Goal: Task Accomplishment & Management: Manage account settings

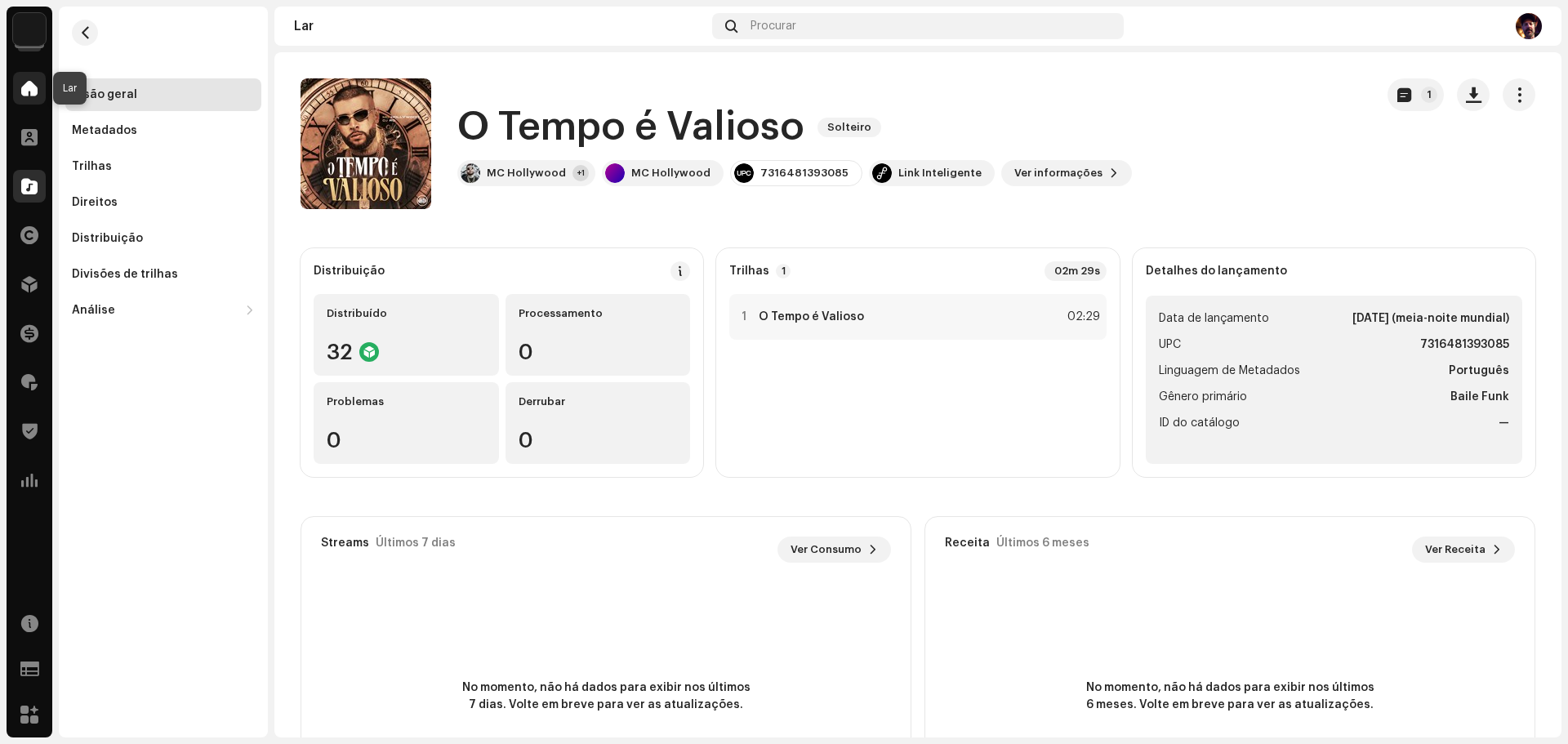
click at [31, 86] on span at bounding box center [30, 88] width 17 height 13
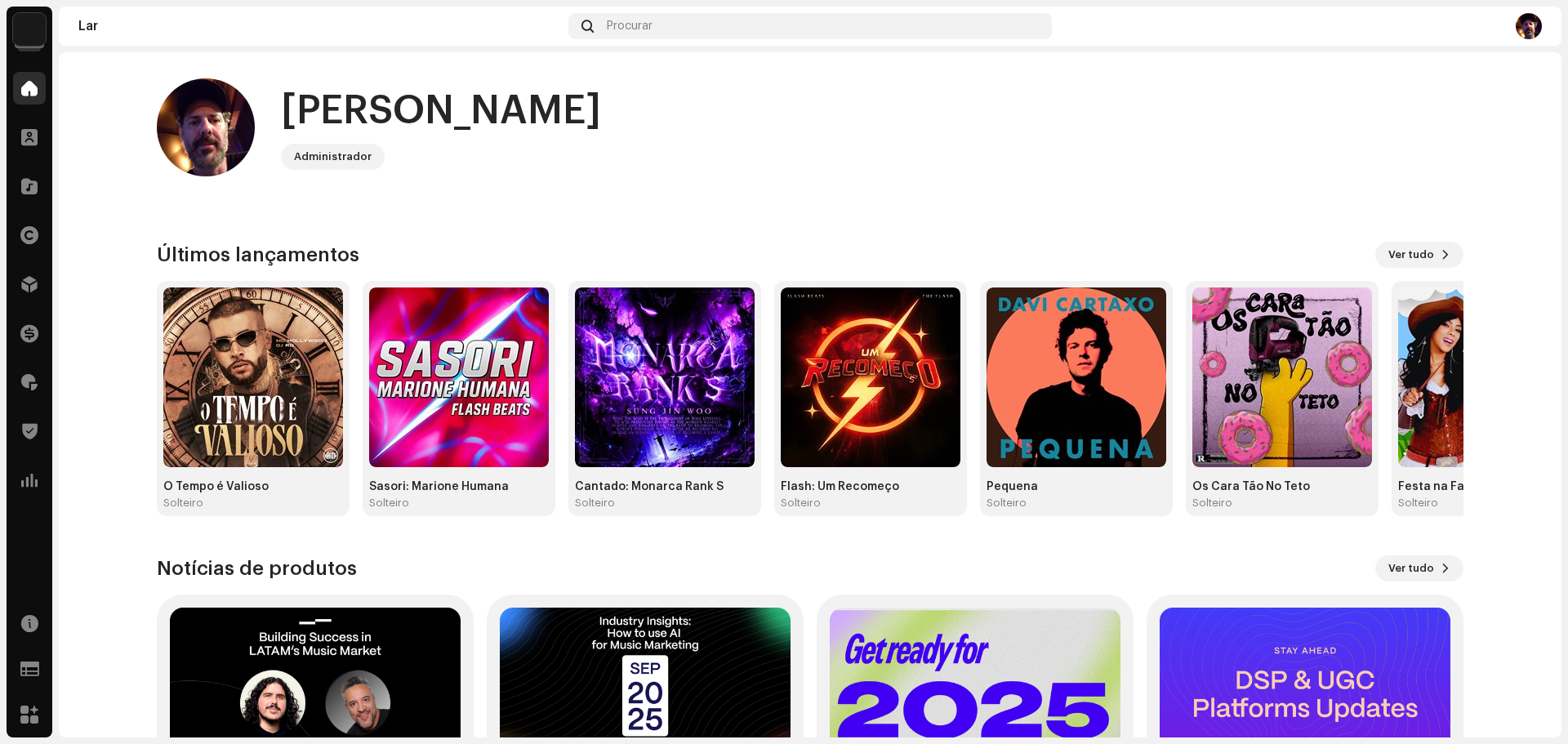
click at [22, 32] on img at bounding box center [29, 29] width 32 height 32
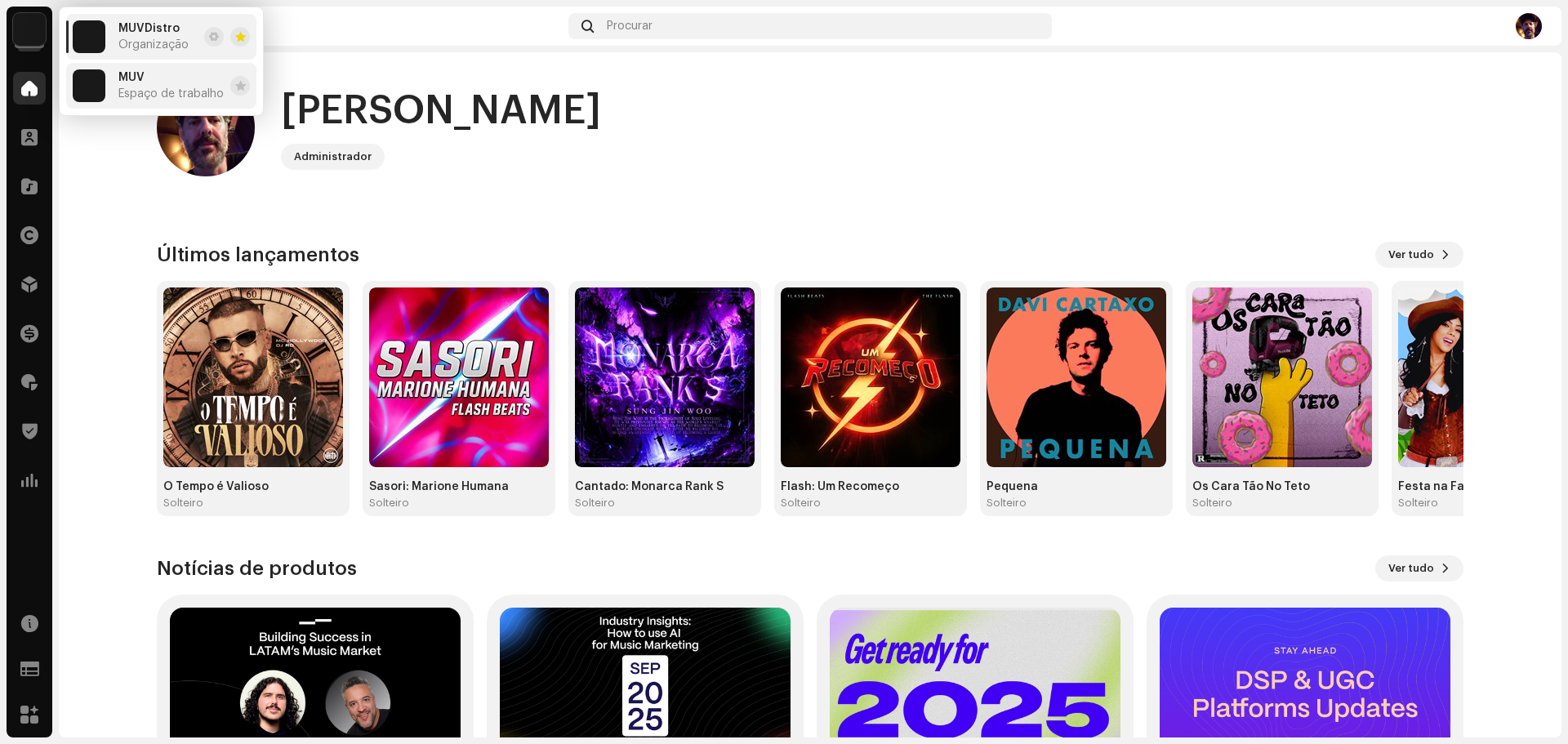
click at [166, 94] on font "Espaço de trabalho" at bounding box center [171, 94] width 106 height 11
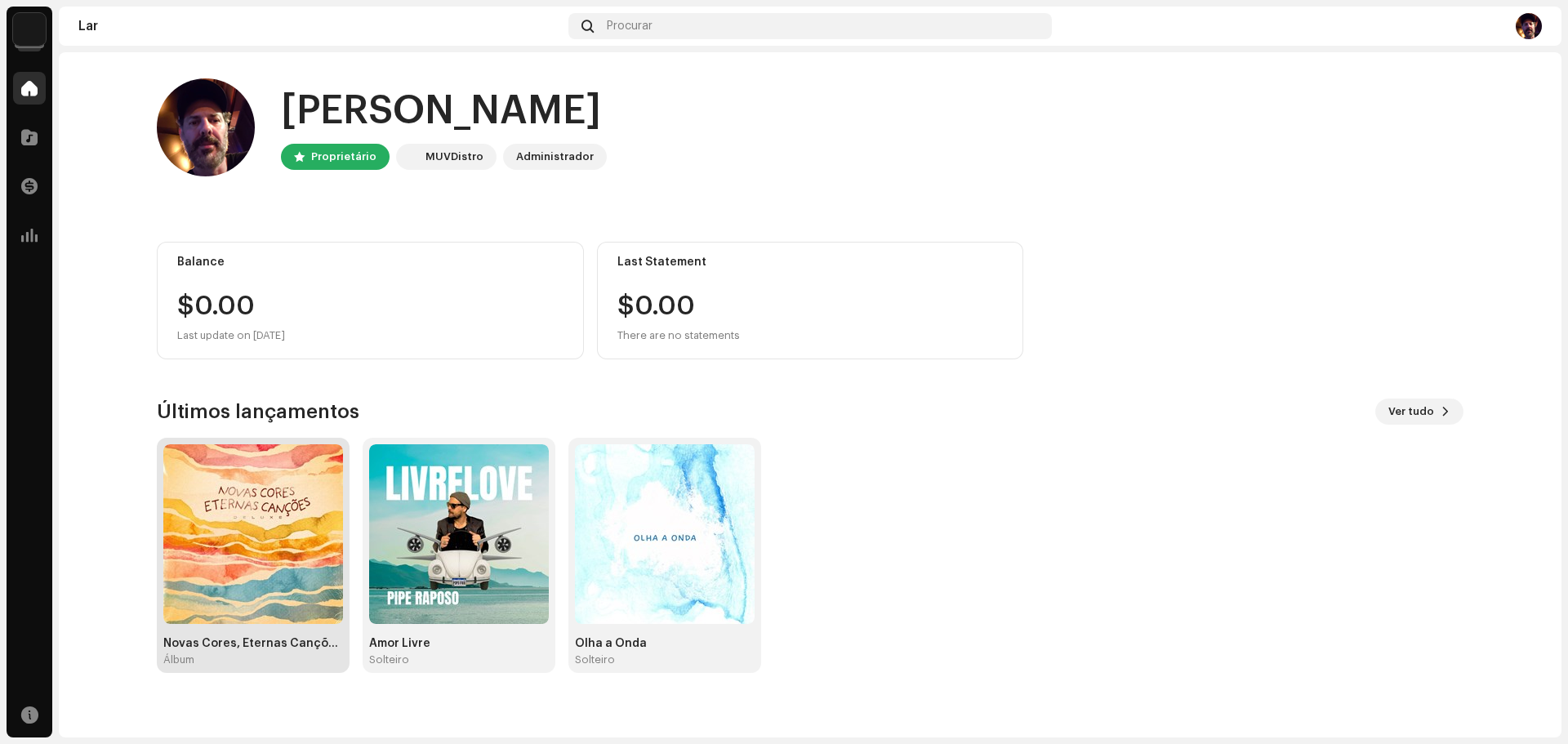
click at [272, 566] on img at bounding box center [253, 535] width 180 height 180
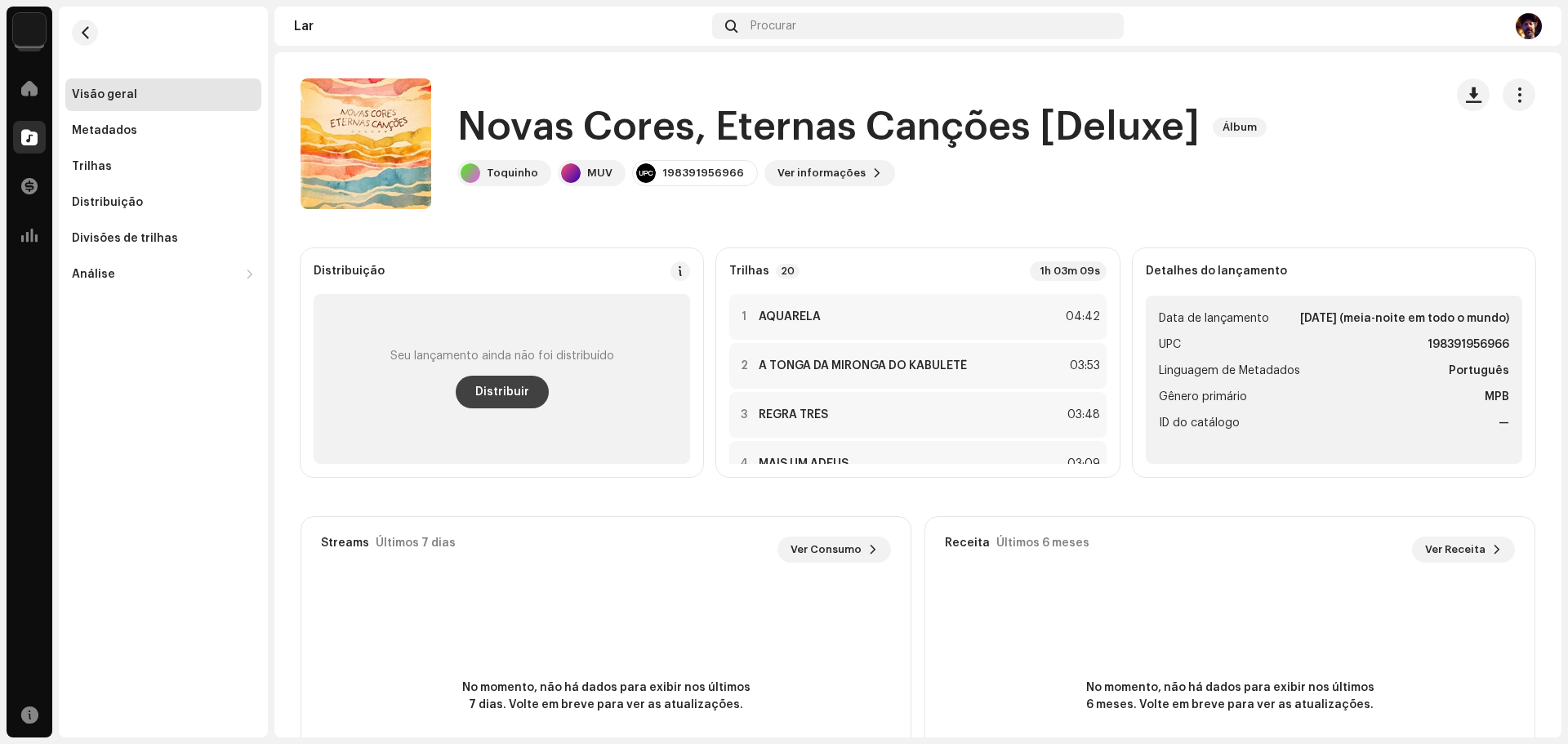
click at [504, 391] on font "Distribuir" at bounding box center [502, 392] width 54 height 11
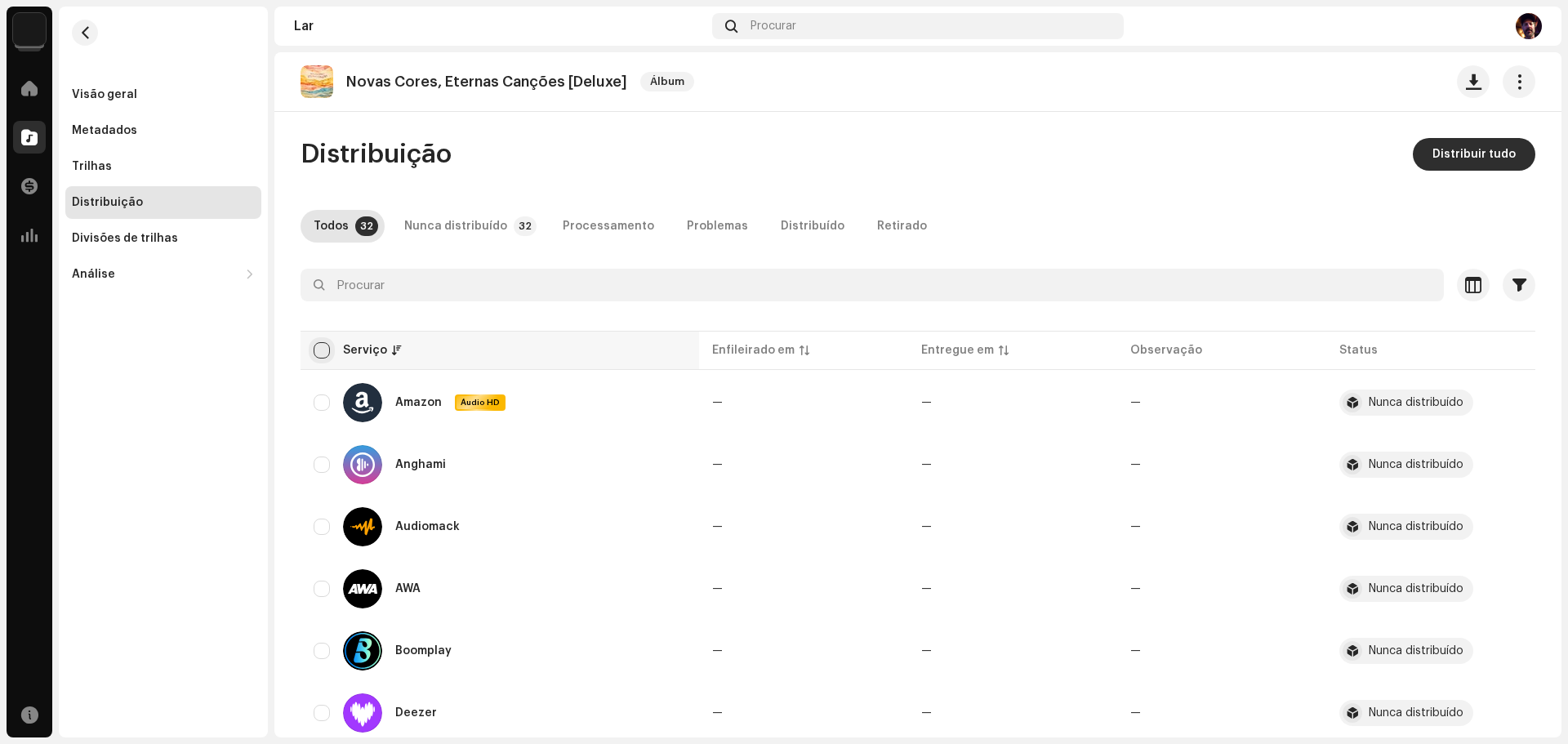
click at [318, 348] on input "checkbox" at bounding box center [322, 350] width 17 height 17
checkbox input "true"
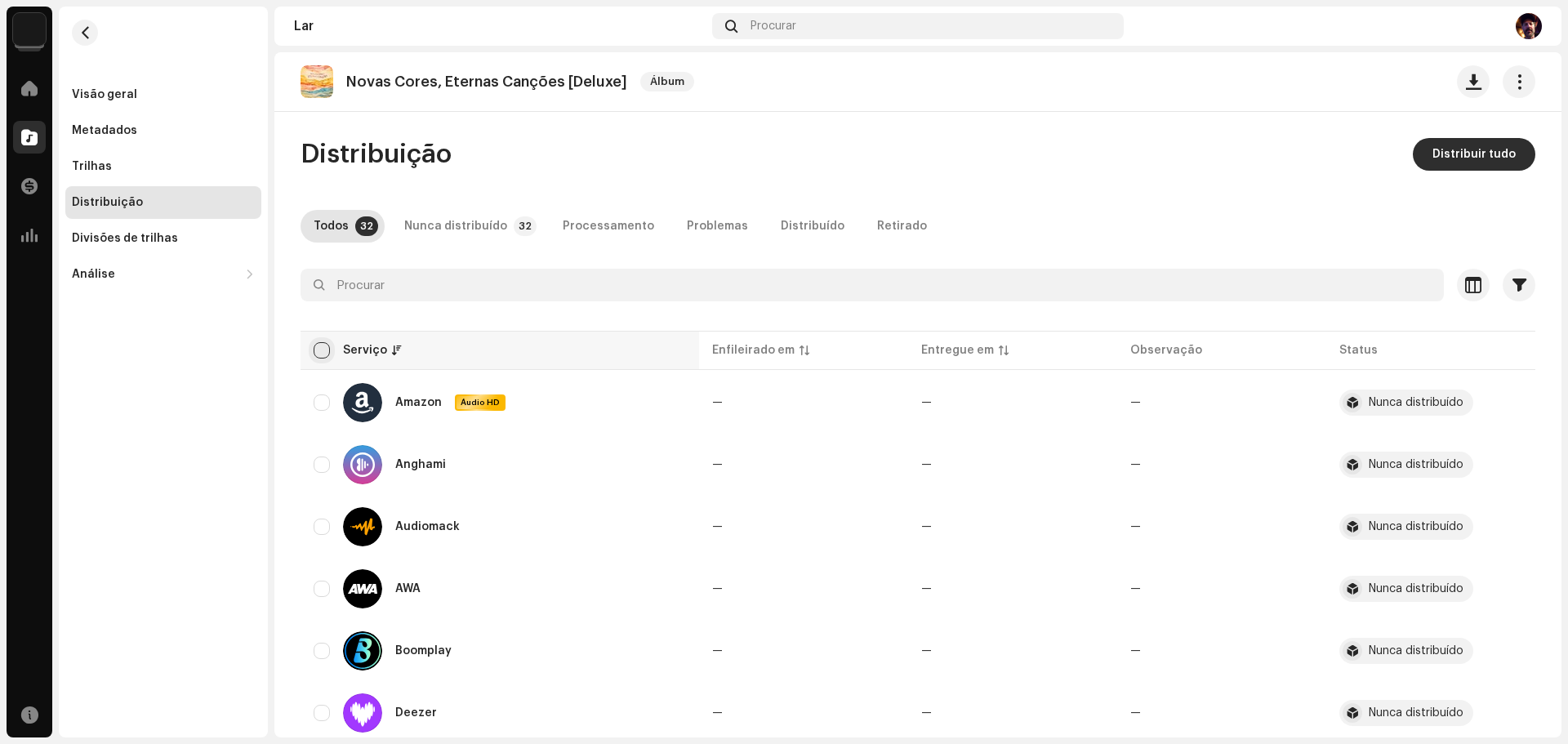
checkbox input "true"
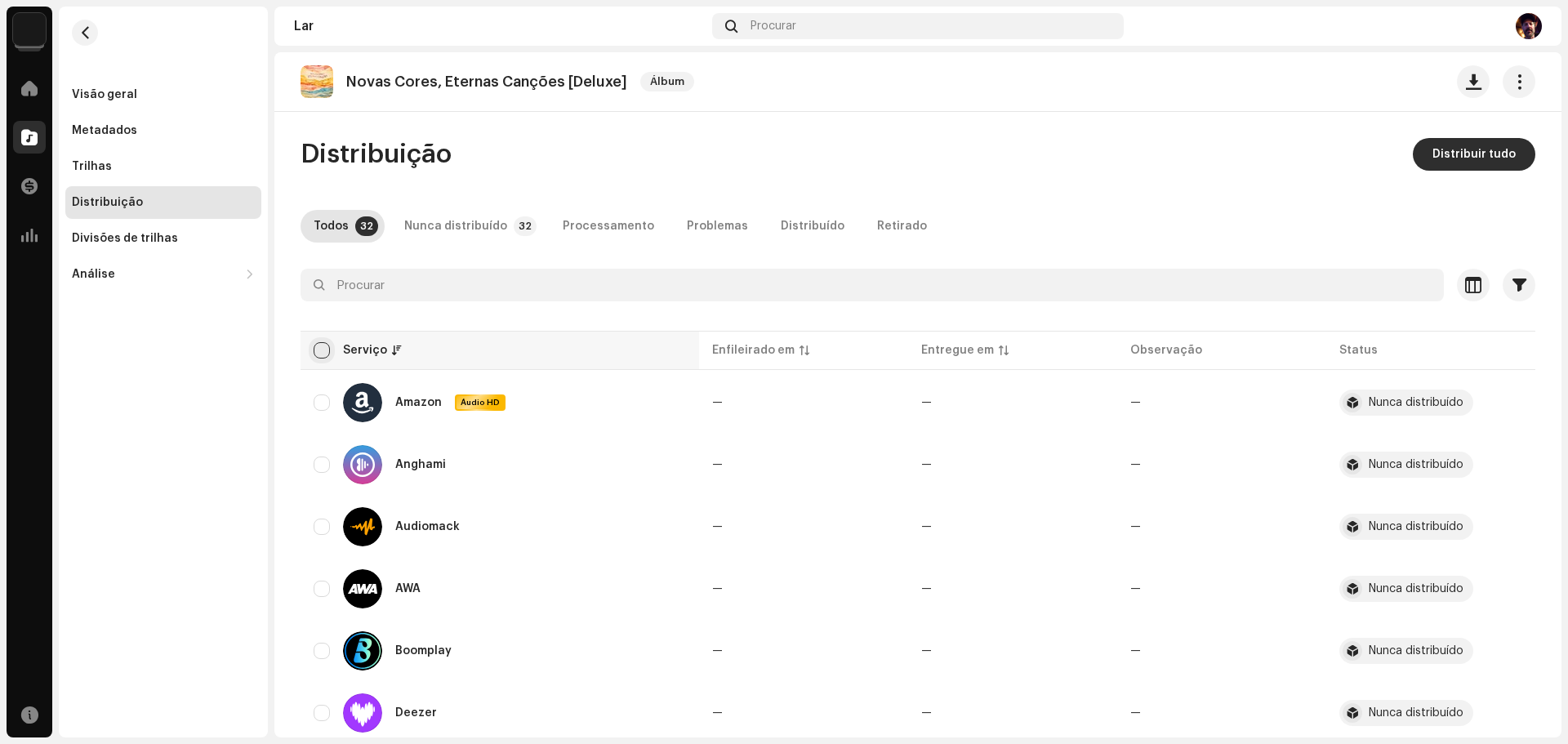
checkbox input "true"
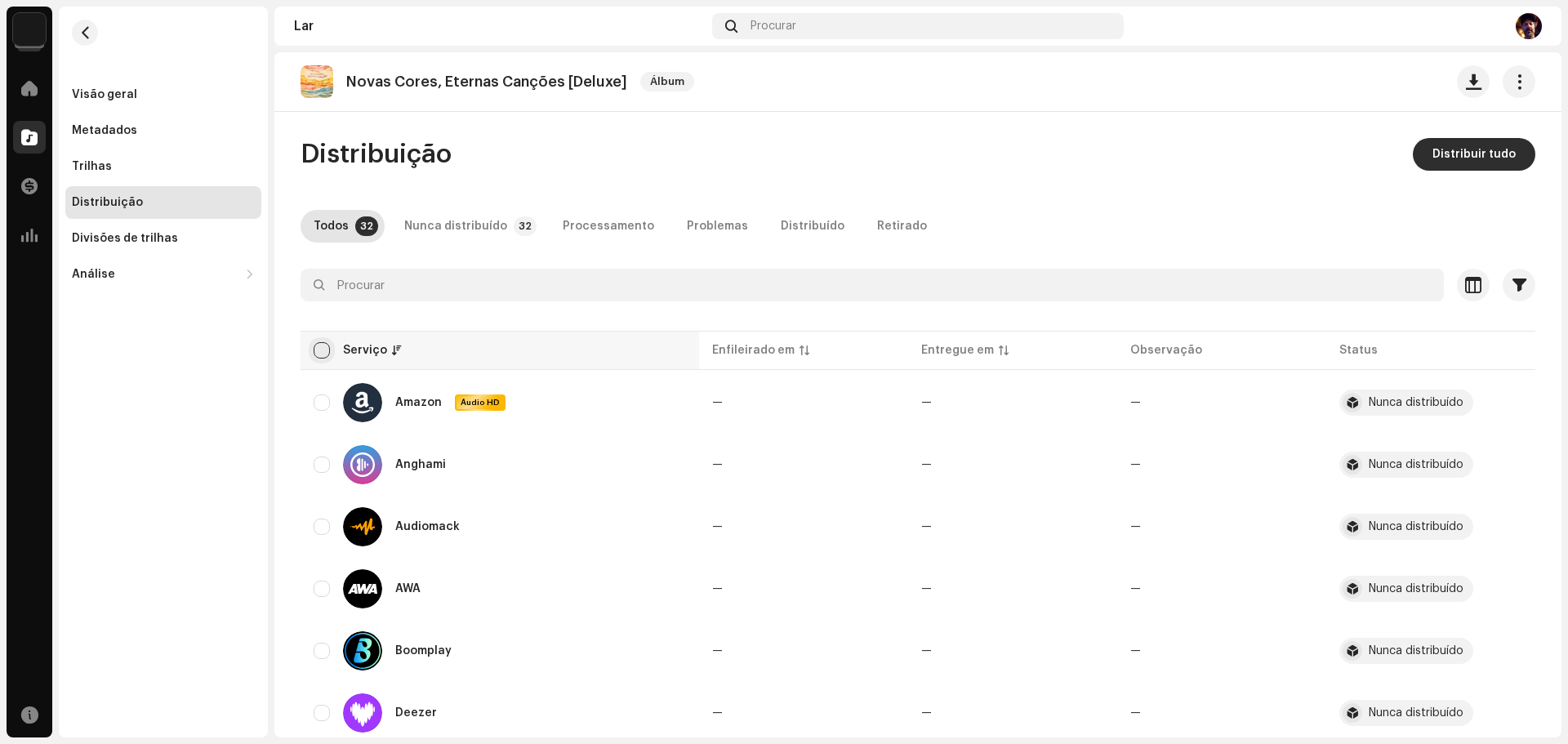
checkbox input "true"
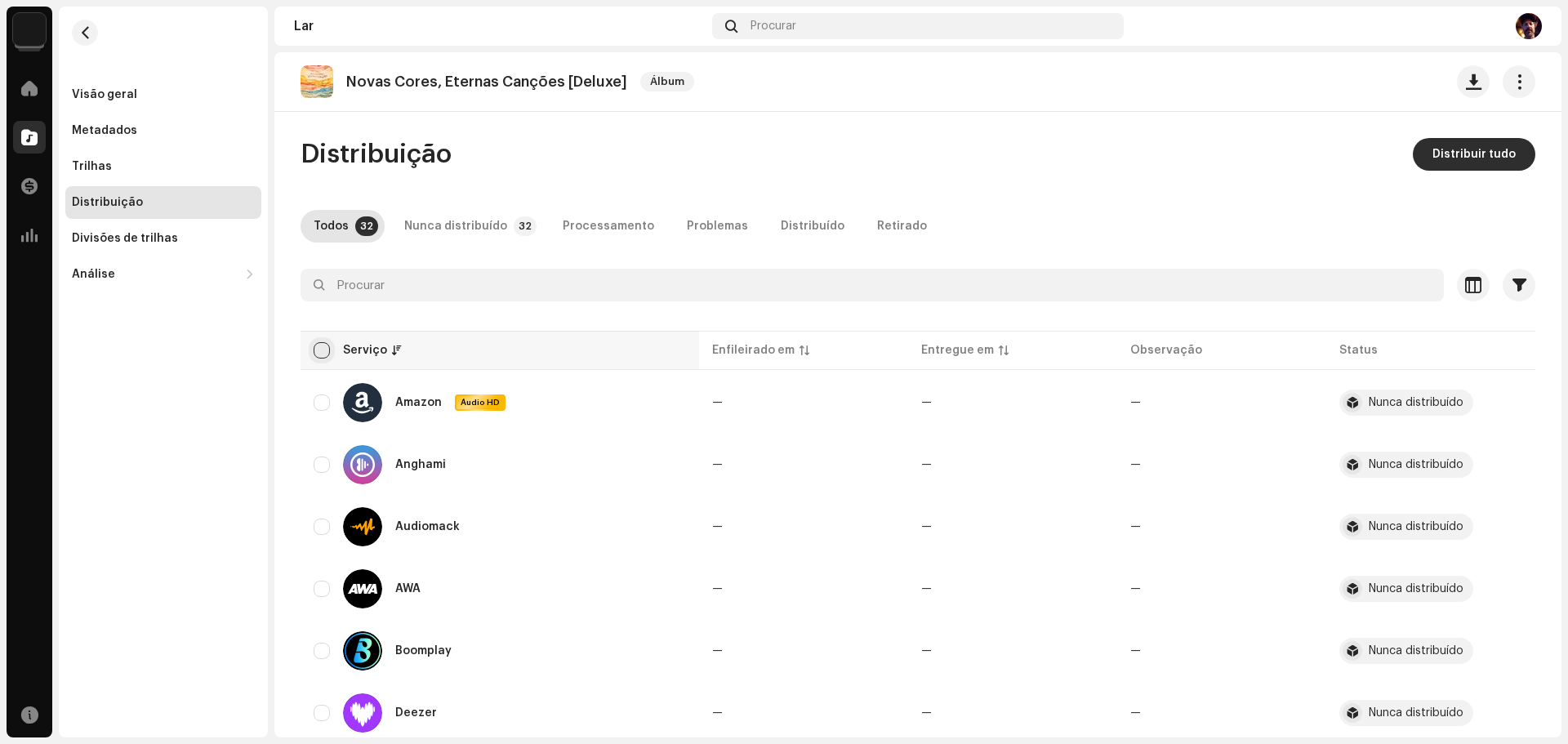
checkbox input "true"
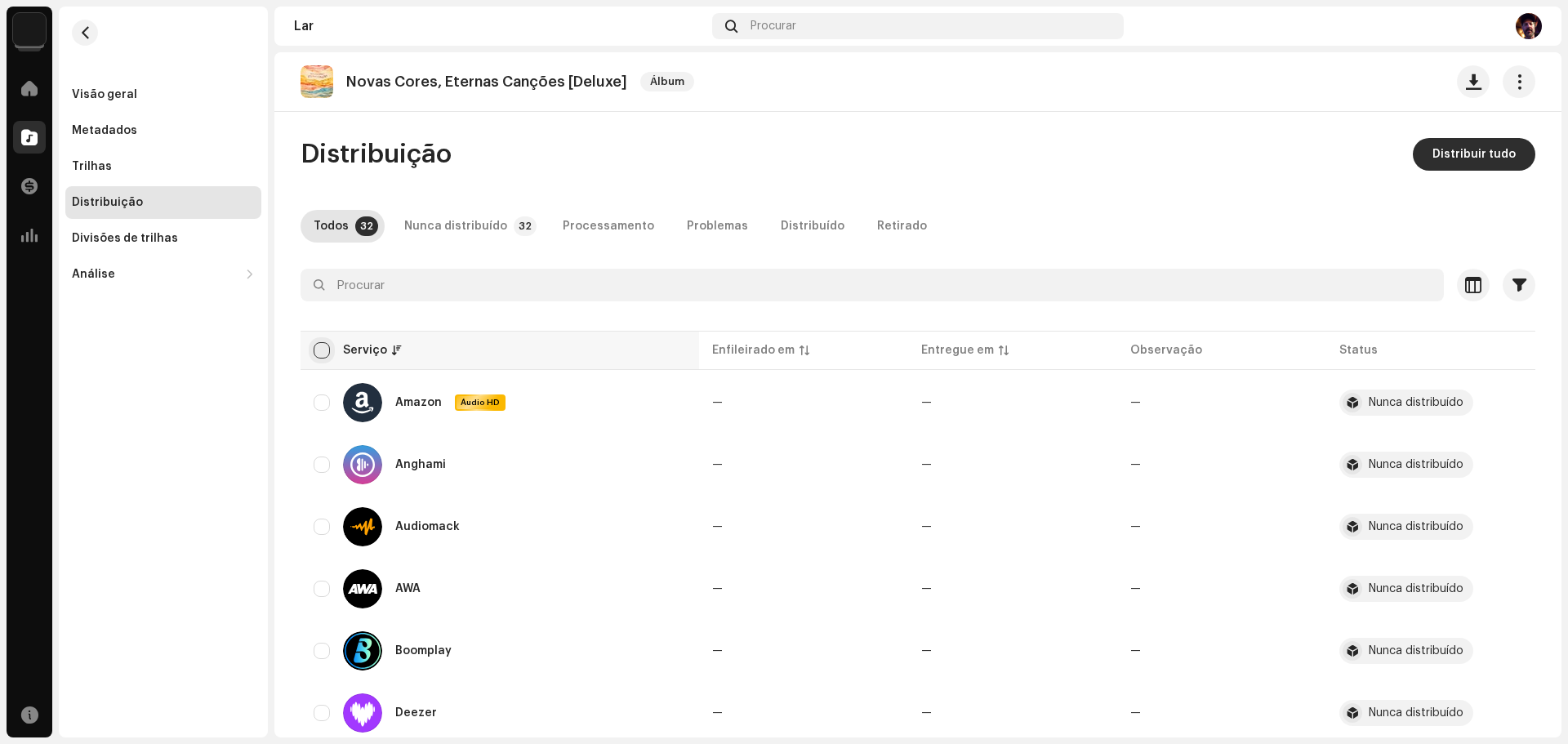
checkbox input "true"
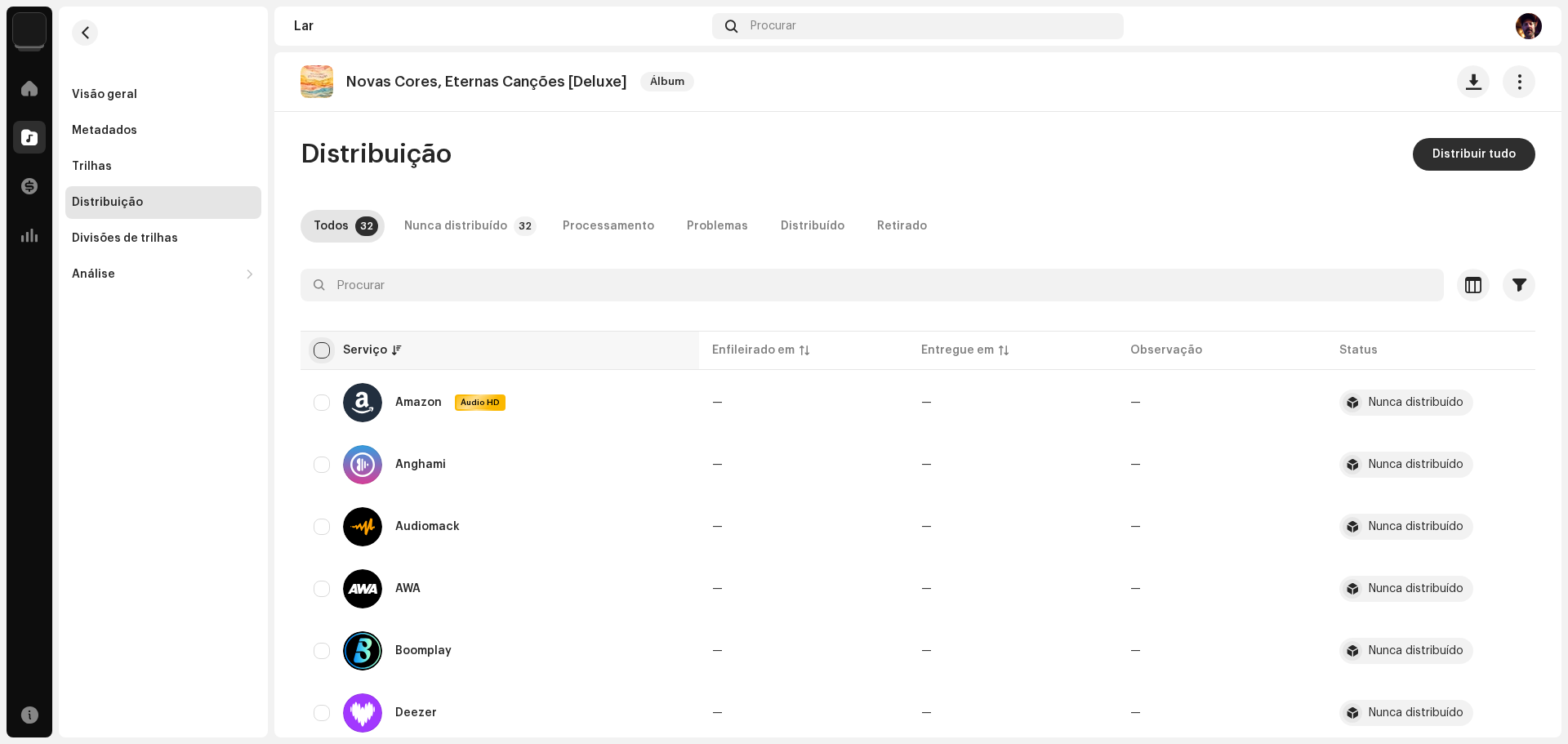
checkbox input "true"
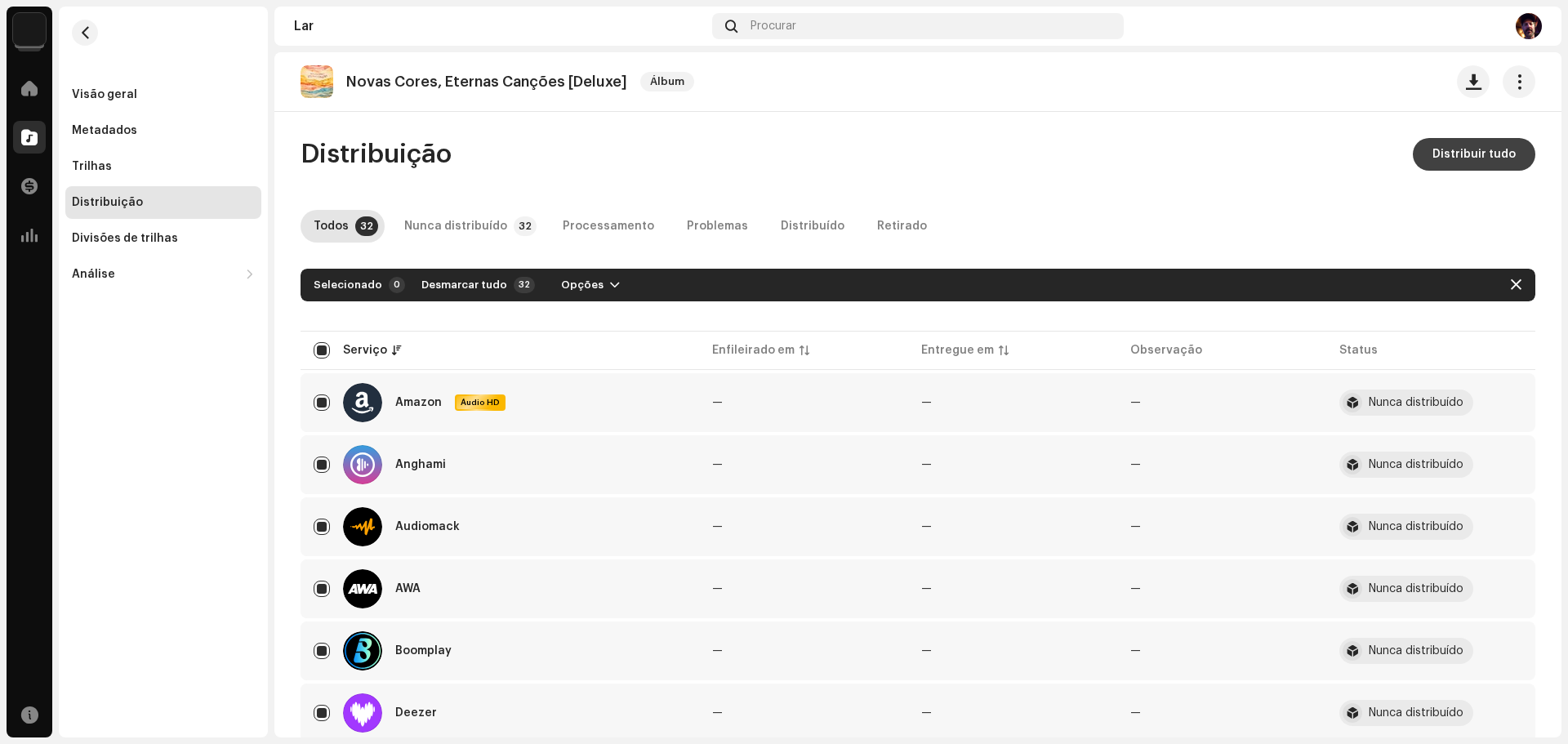
click at [1462, 142] on span "Distribuir tudo" at bounding box center [1474, 154] width 83 height 32
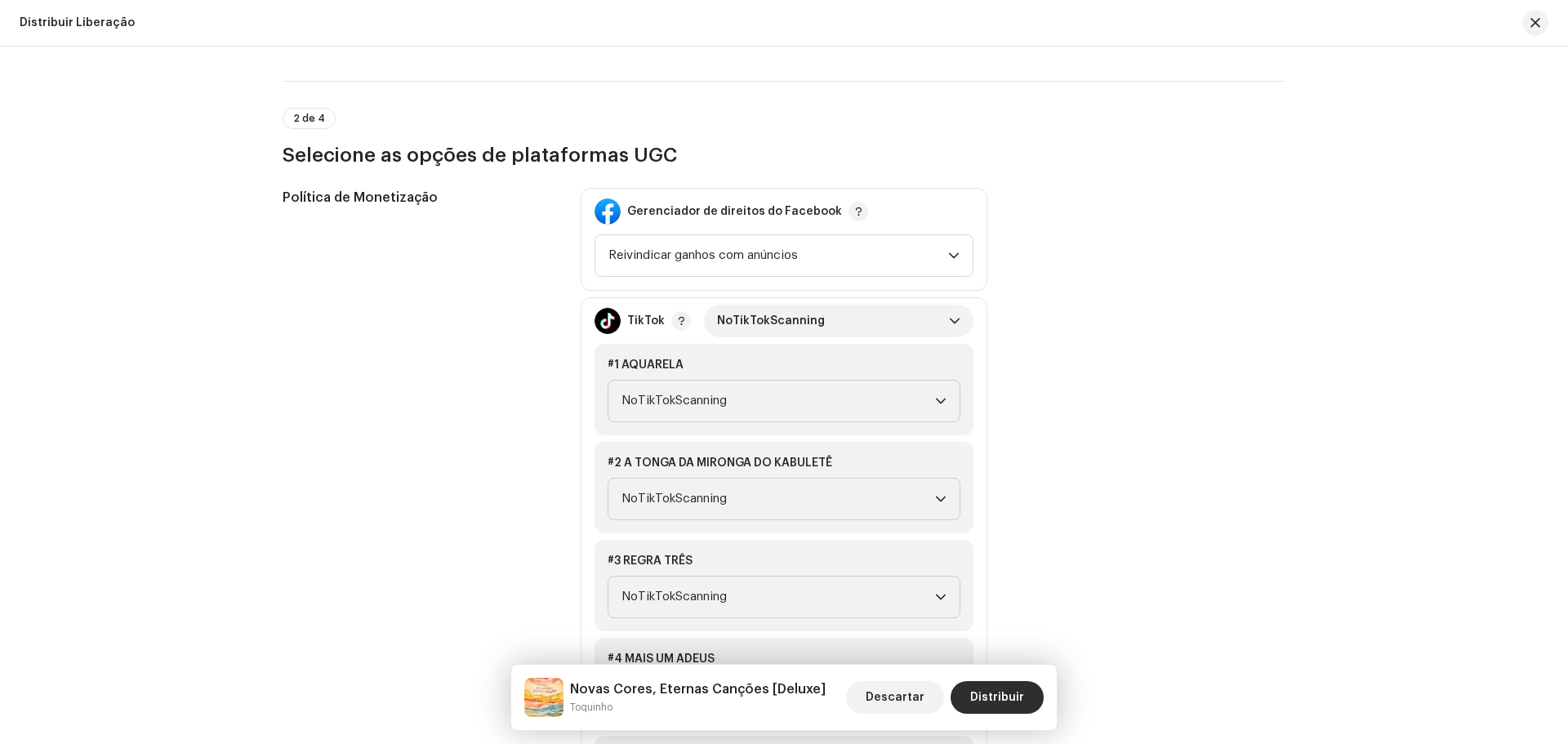
scroll to position [1879, 0]
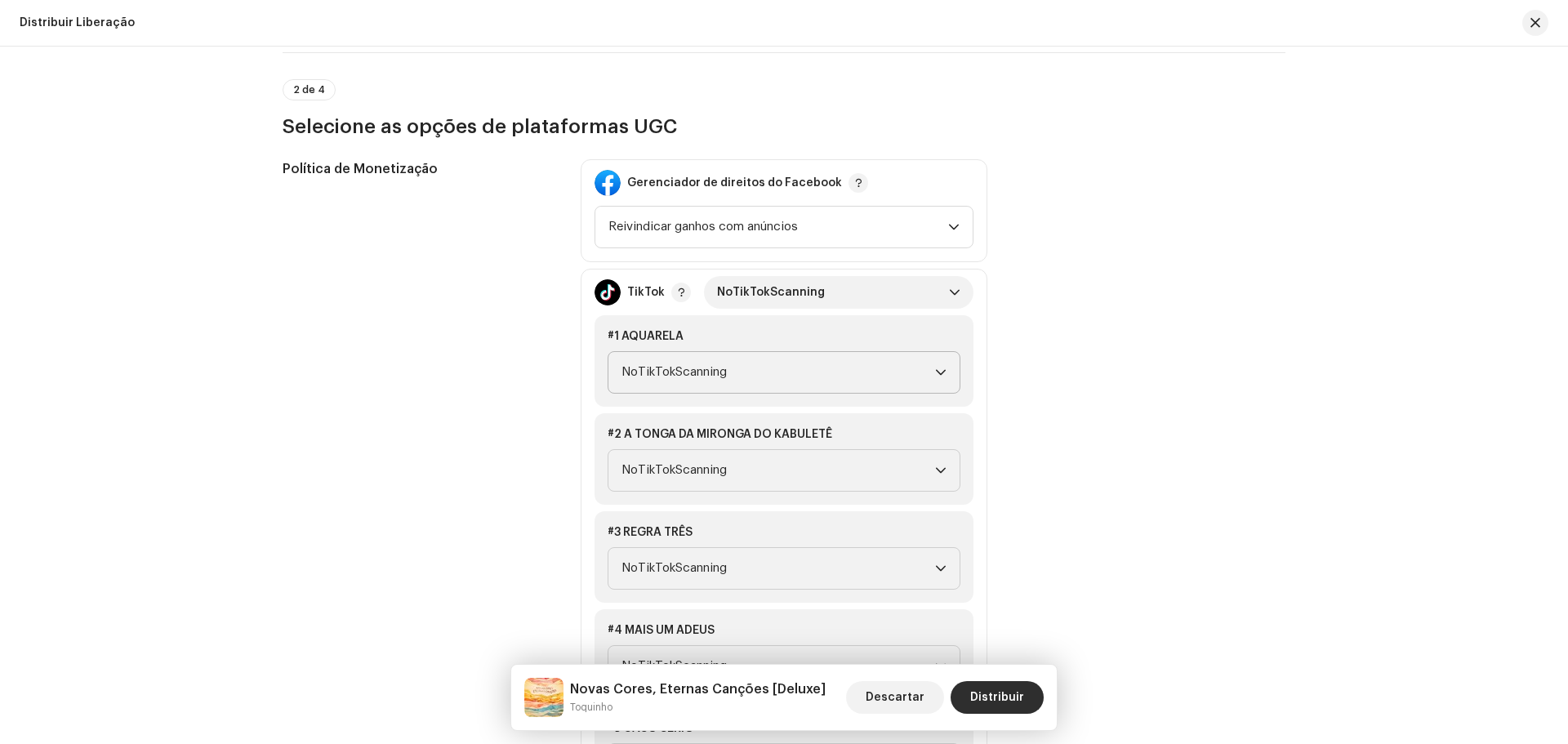
click at [942, 376] on icon "gatilho suspenso" at bounding box center [940, 372] width 11 height 11
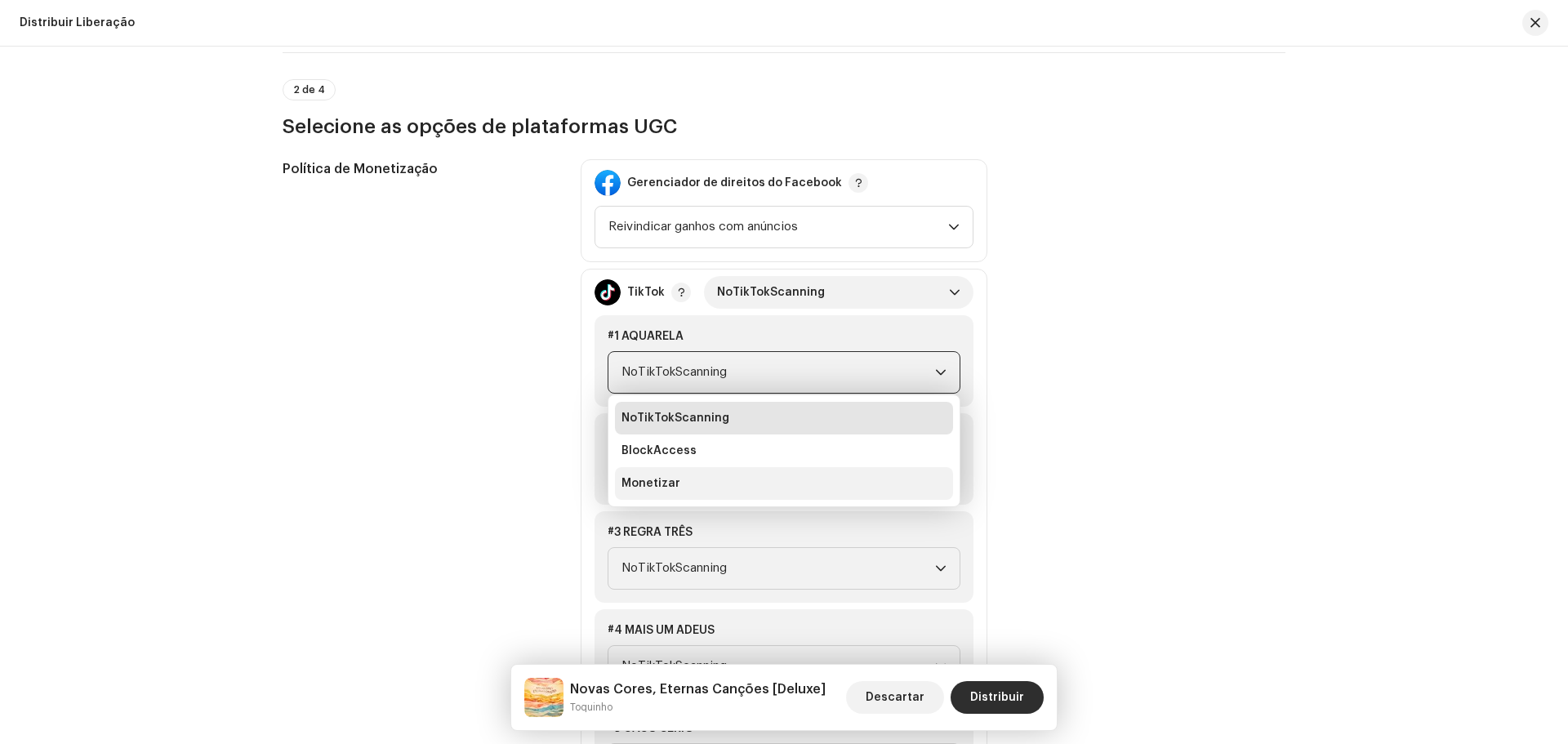
click at [670, 485] on font "Monetizar" at bounding box center [650, 484] width 58 height 11
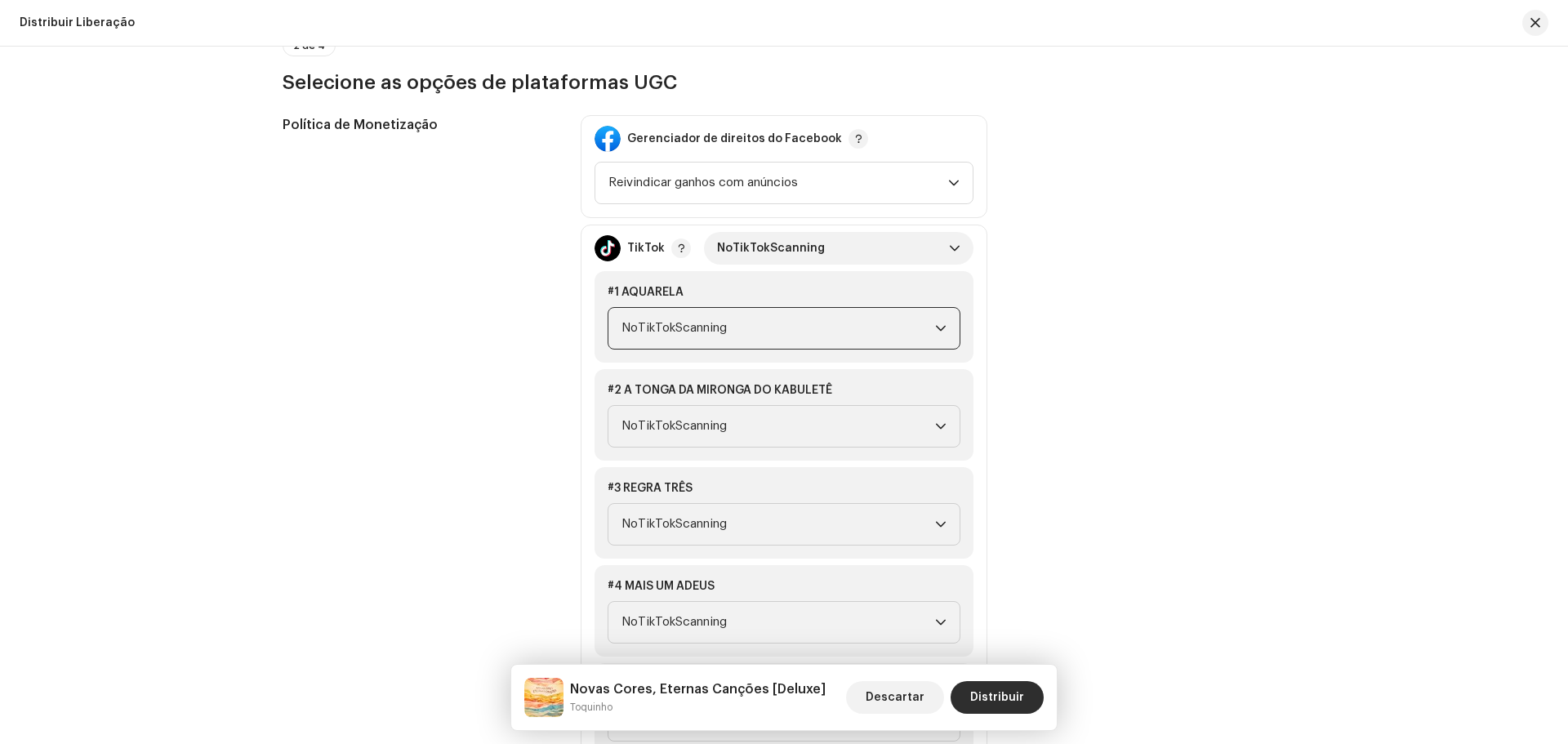
scroll to position [1961, 0]
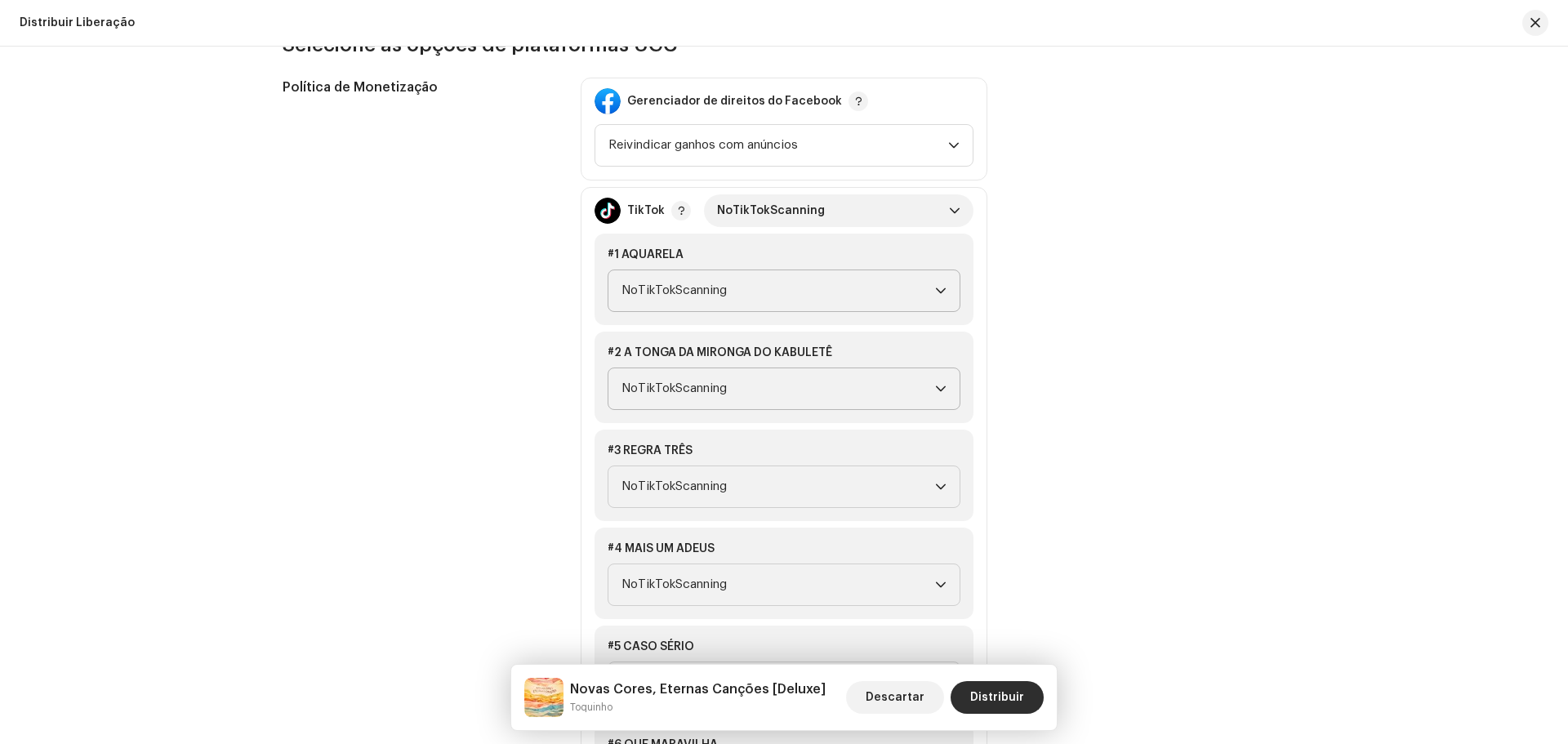
click at [940, 392] on icon "gatilho suspenso" at bounding box center [940, 388] width 11 height 11
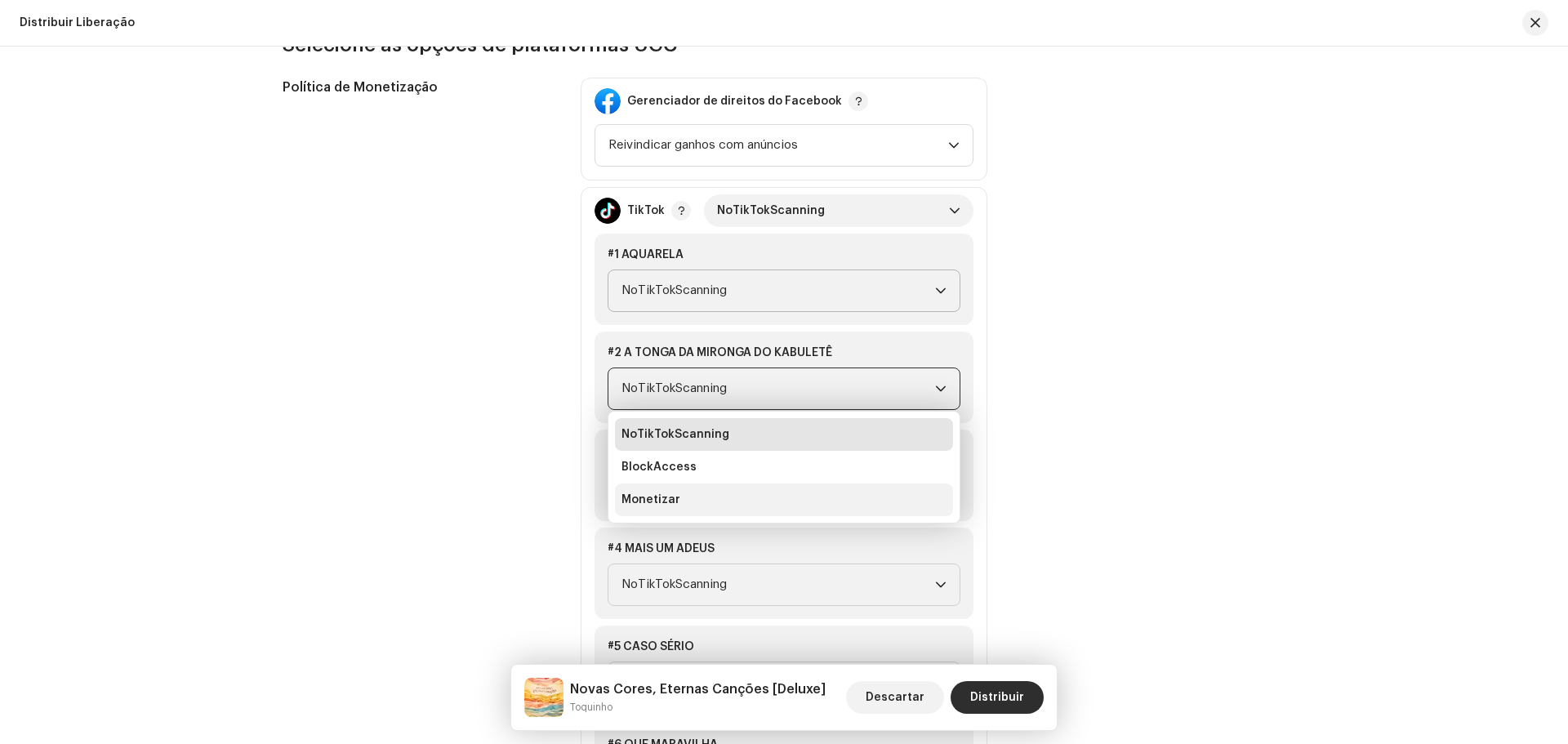
click at [657, 503] on font "Monetizar" at bounding box center [650, 499] width 58 height 11
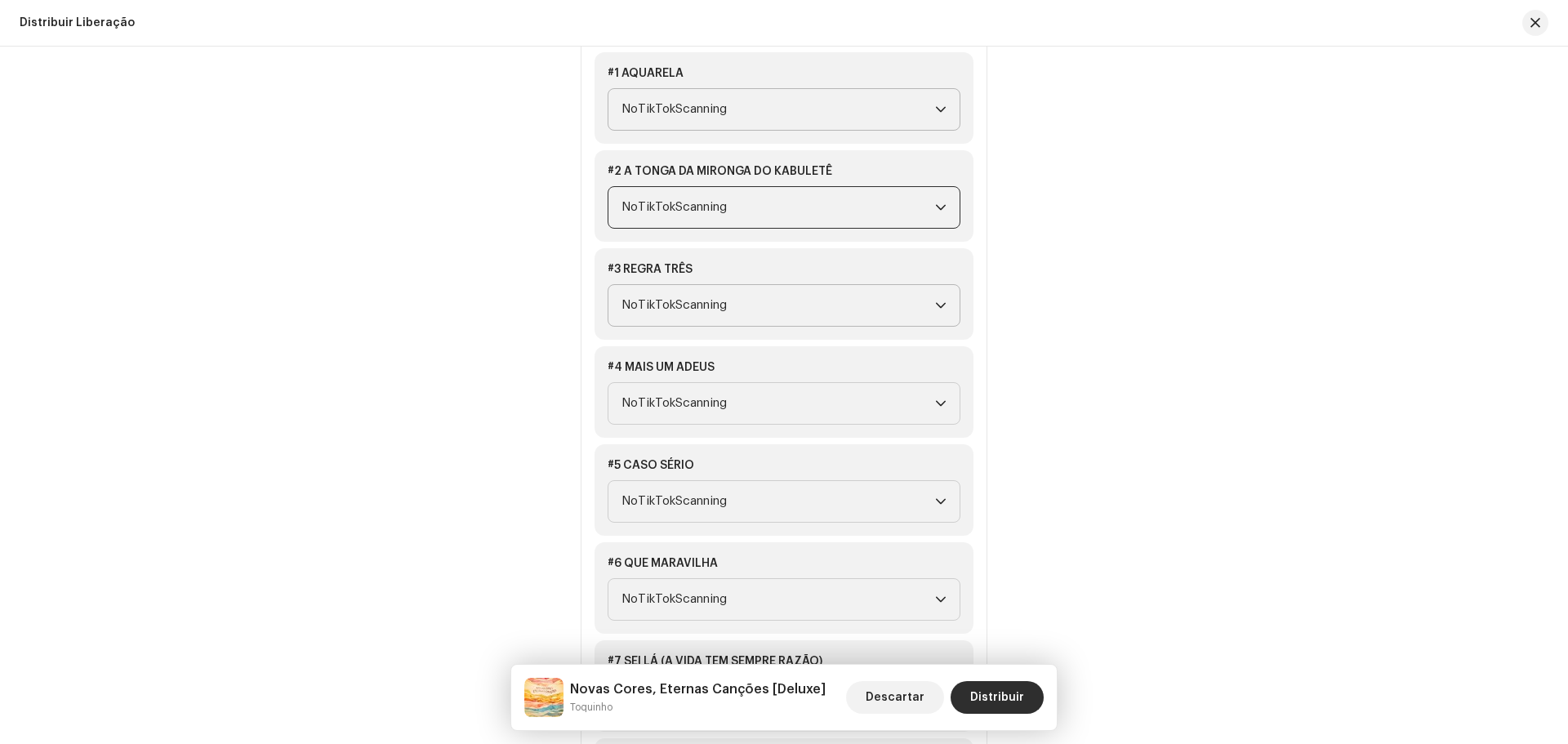
scroll to position [2205, 0]
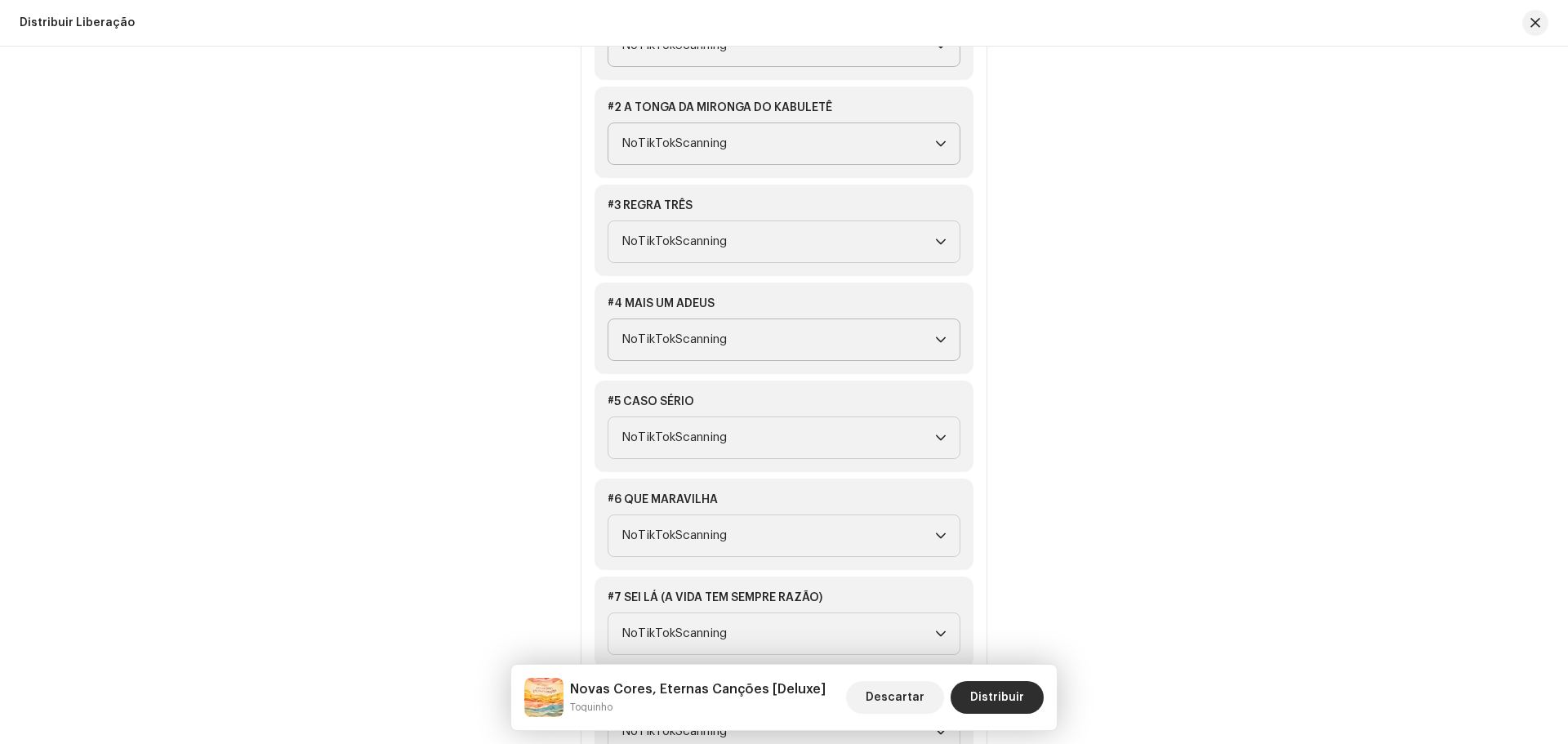
click at [940, 347] on div "gatilho suspenso" at bounding box center [940, 340] width 11 height 41
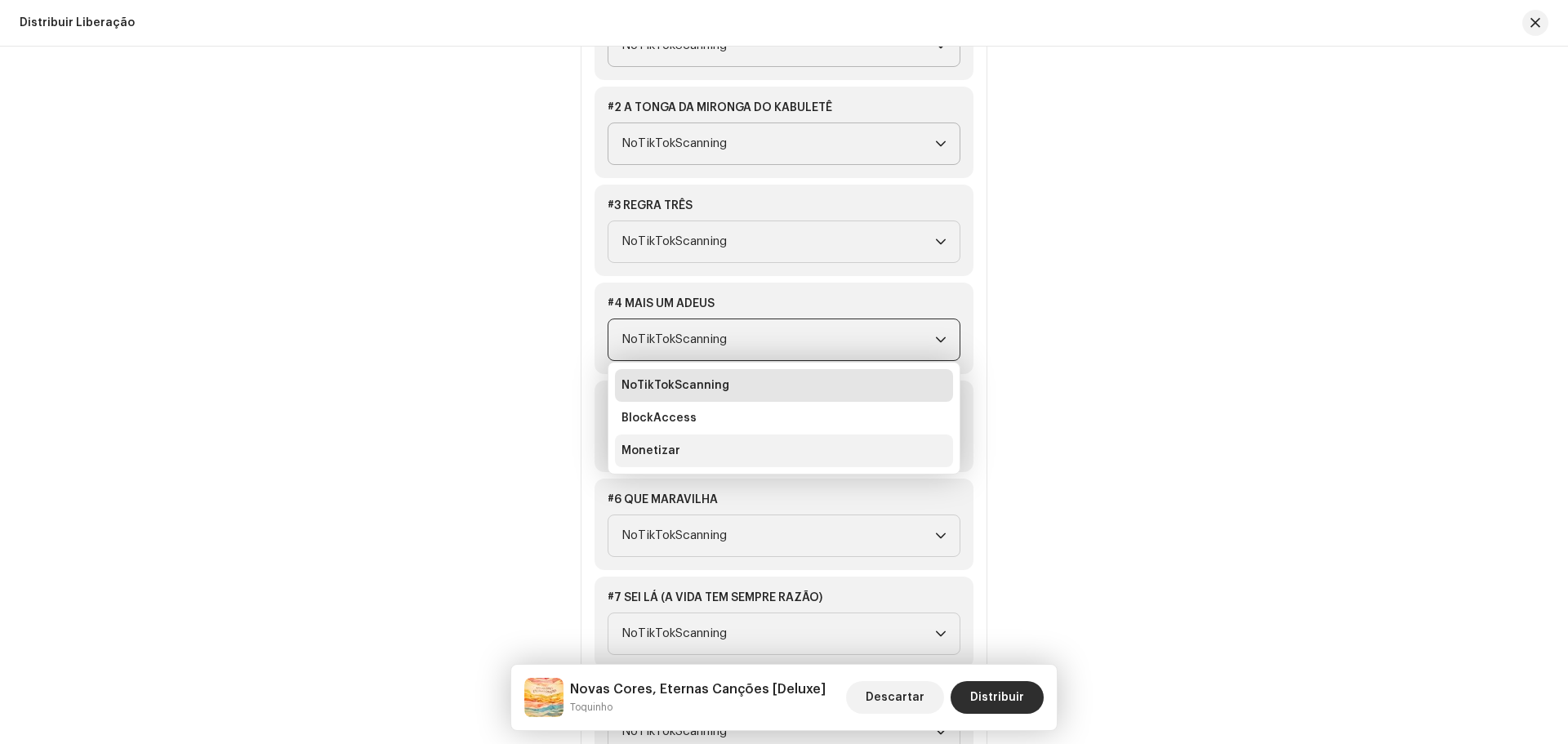
click at [683, 449] on li "Monetizar" at bounding box center [784, 450] width 338 height 32
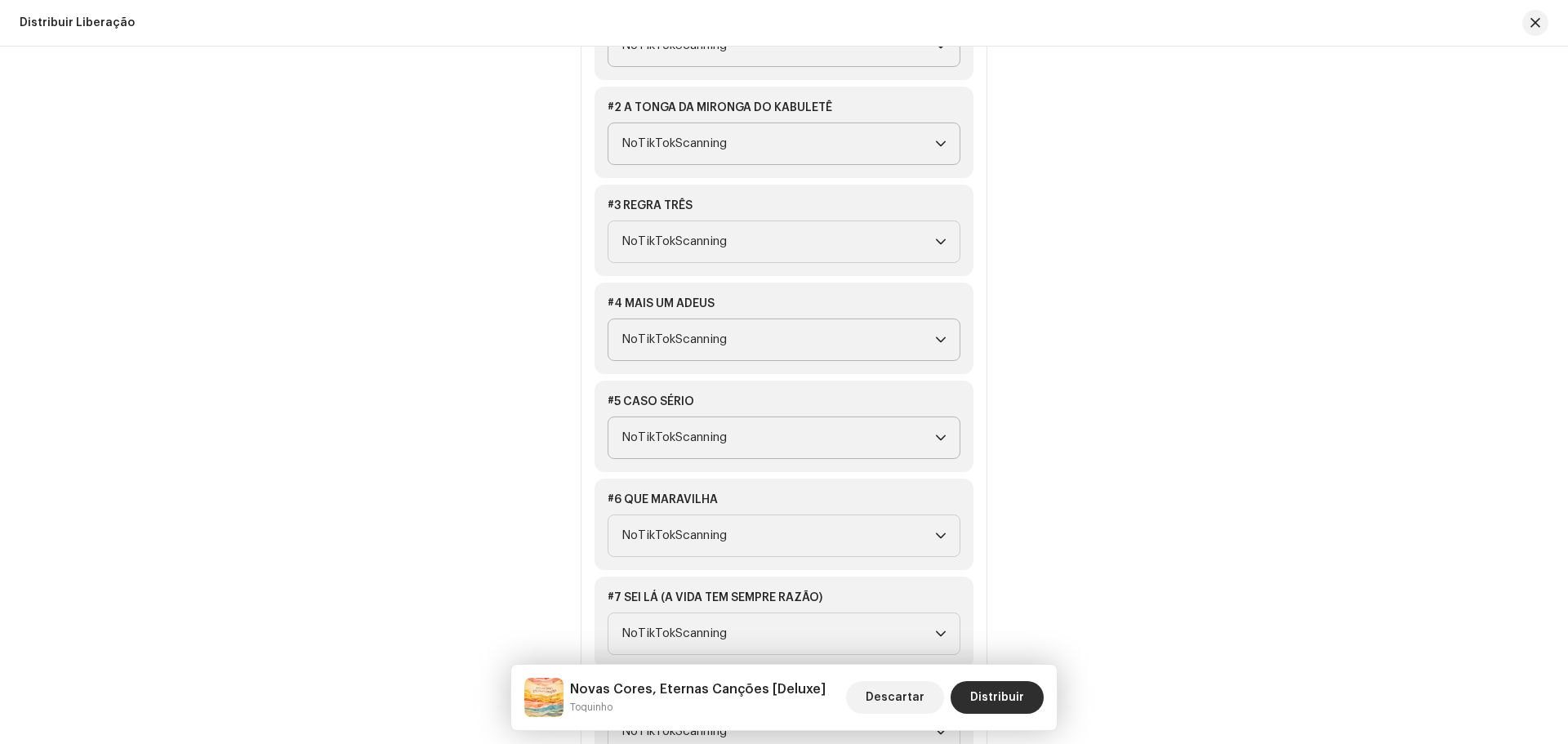
click at [937, 438] on icon "gatilho suspenso" at bounding box center [940, 437] width 11 height 11
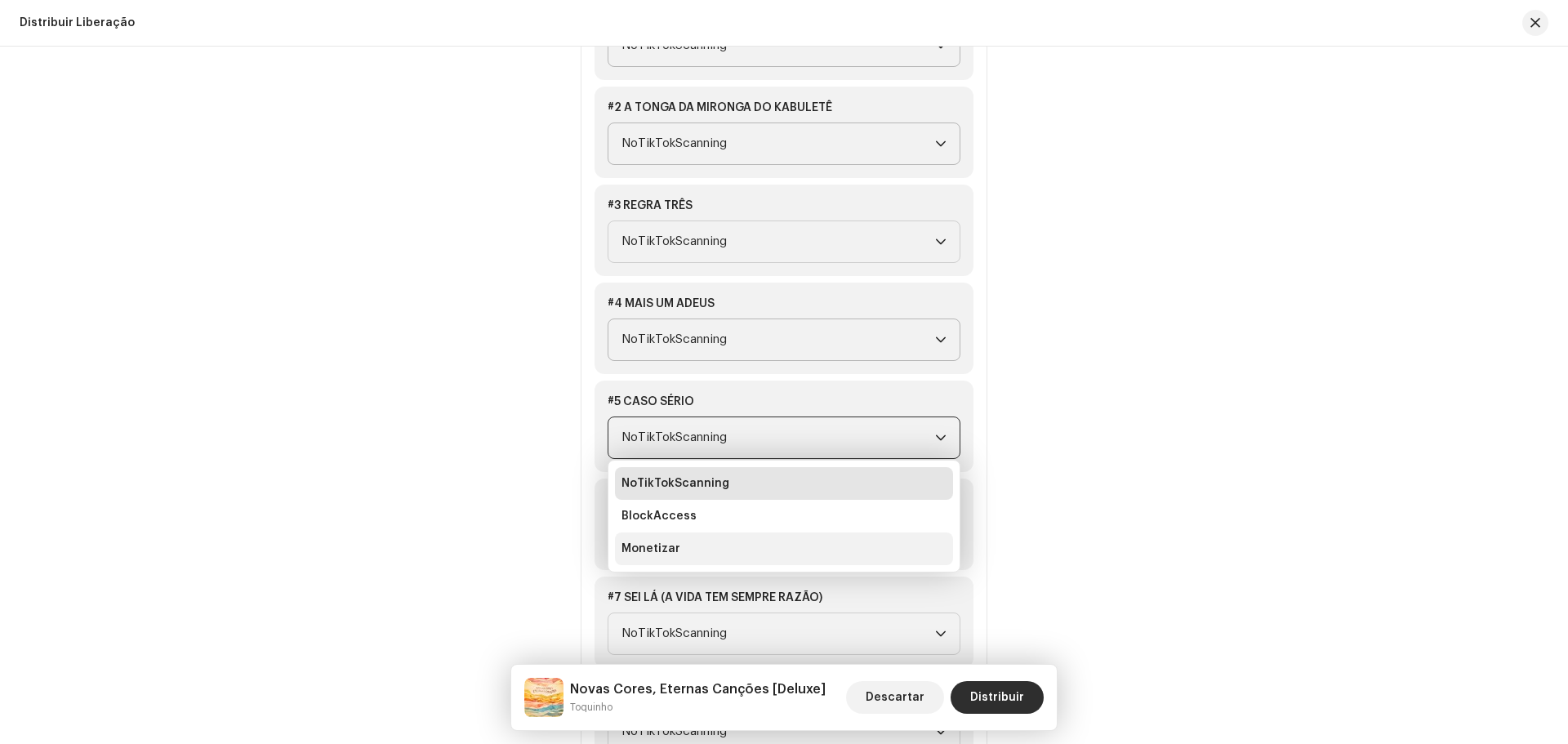
click at [662, 550] on font "Monetizar" at bounding box center [650, 549] width 58 height 11
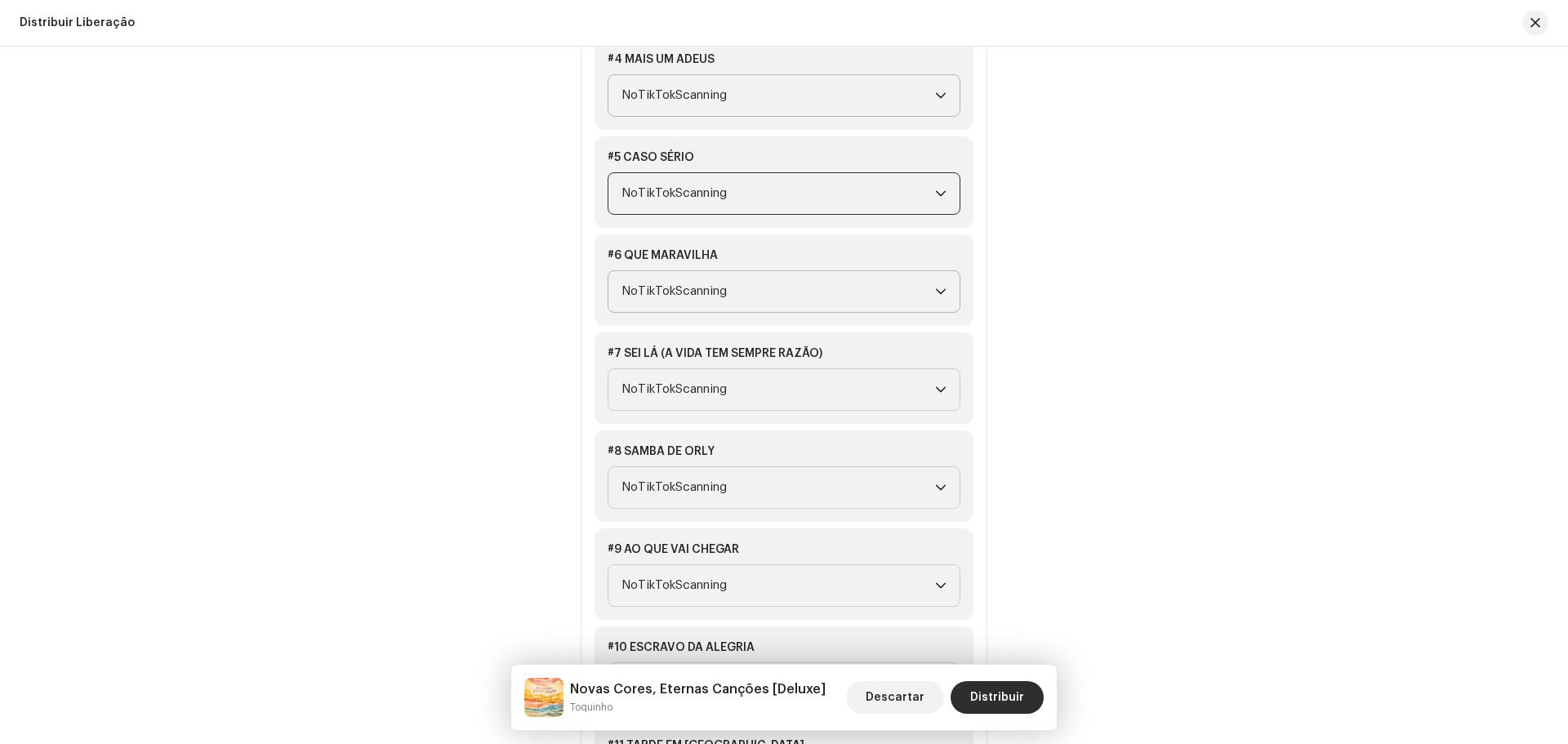
scroll to position [2451, 0]
click at [937, 391] on icon "gatilho suspenso" at bounding box center [940, 389] width 10 height 6
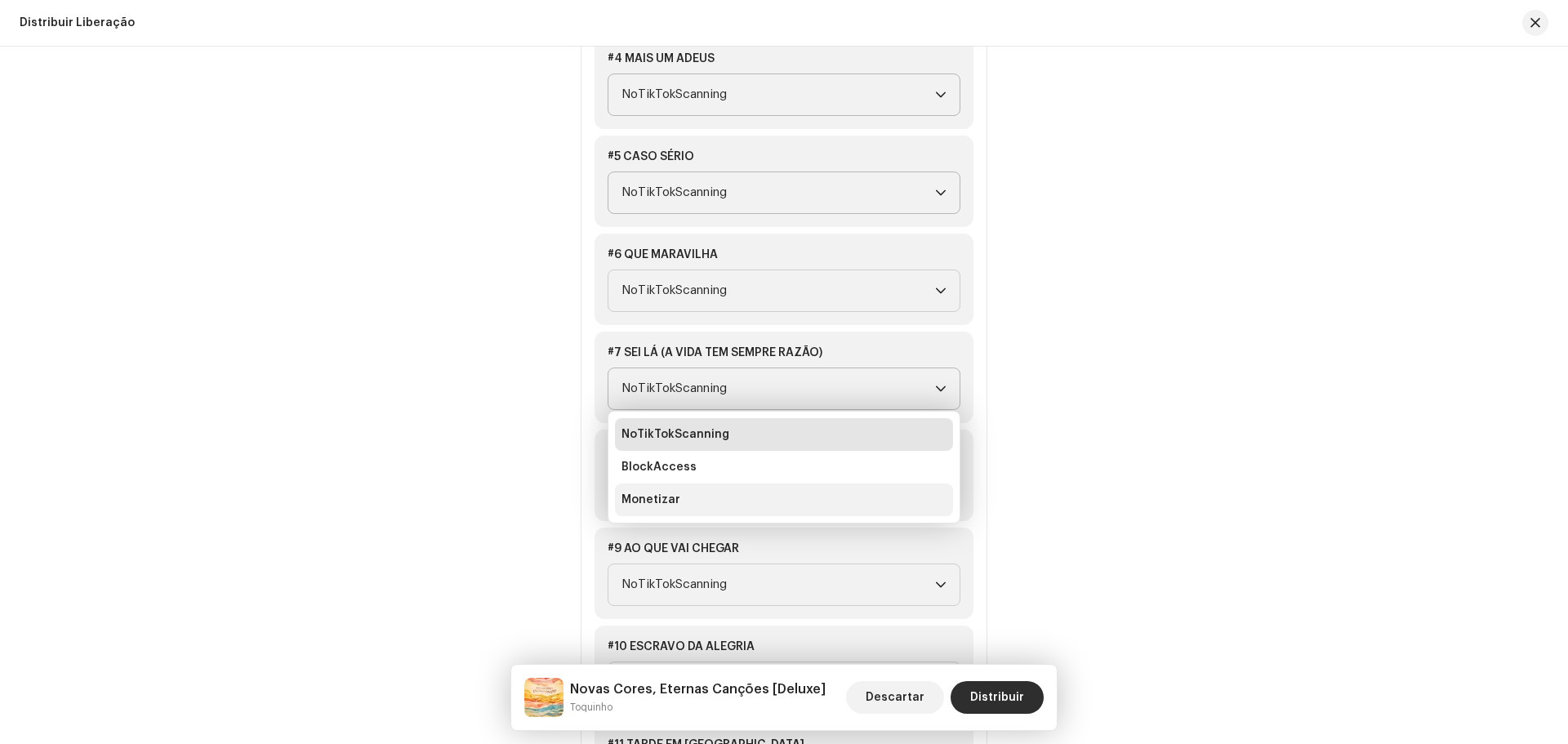
click at [669, 505] on font "Monetizar" at bounding box center [650, 499] width 58 height 11
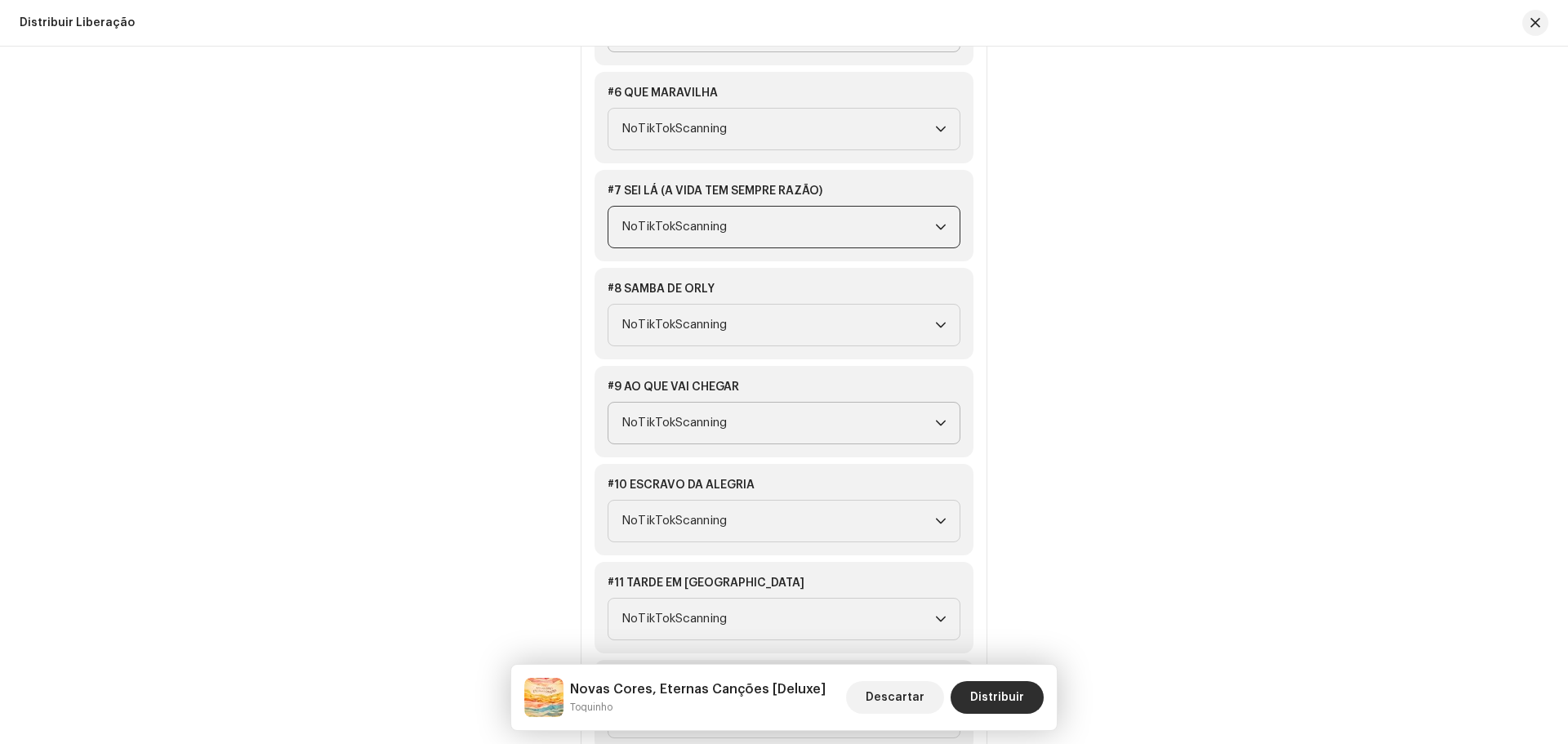
scroll to position [2614, 0]
click at [935, 421] on icon "gatilho suspenso" at bounding box center [940, 422] width 10 height 6
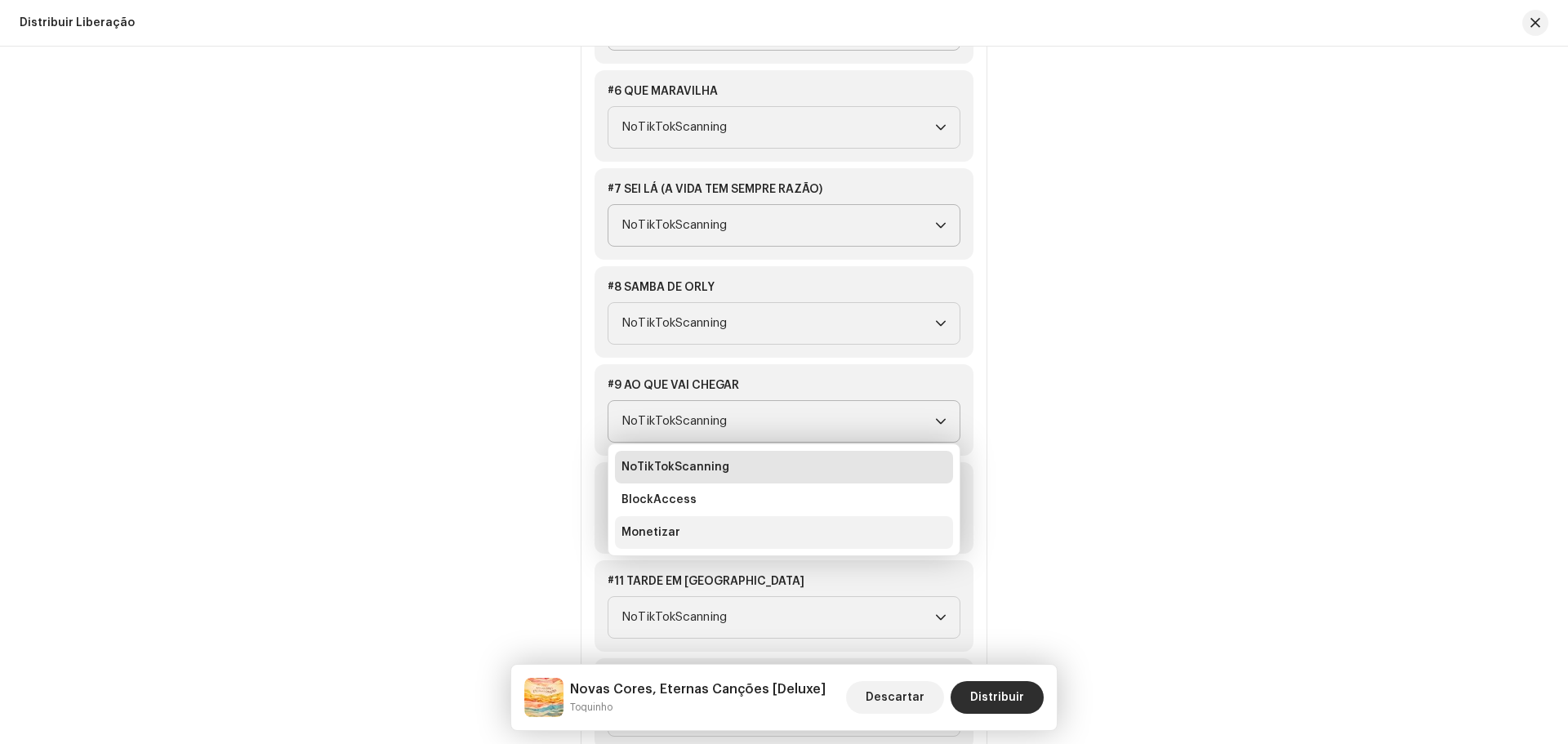
click at [647, 536] on font "Monetizar" at bounding box center [650, 533] width 58 height 11
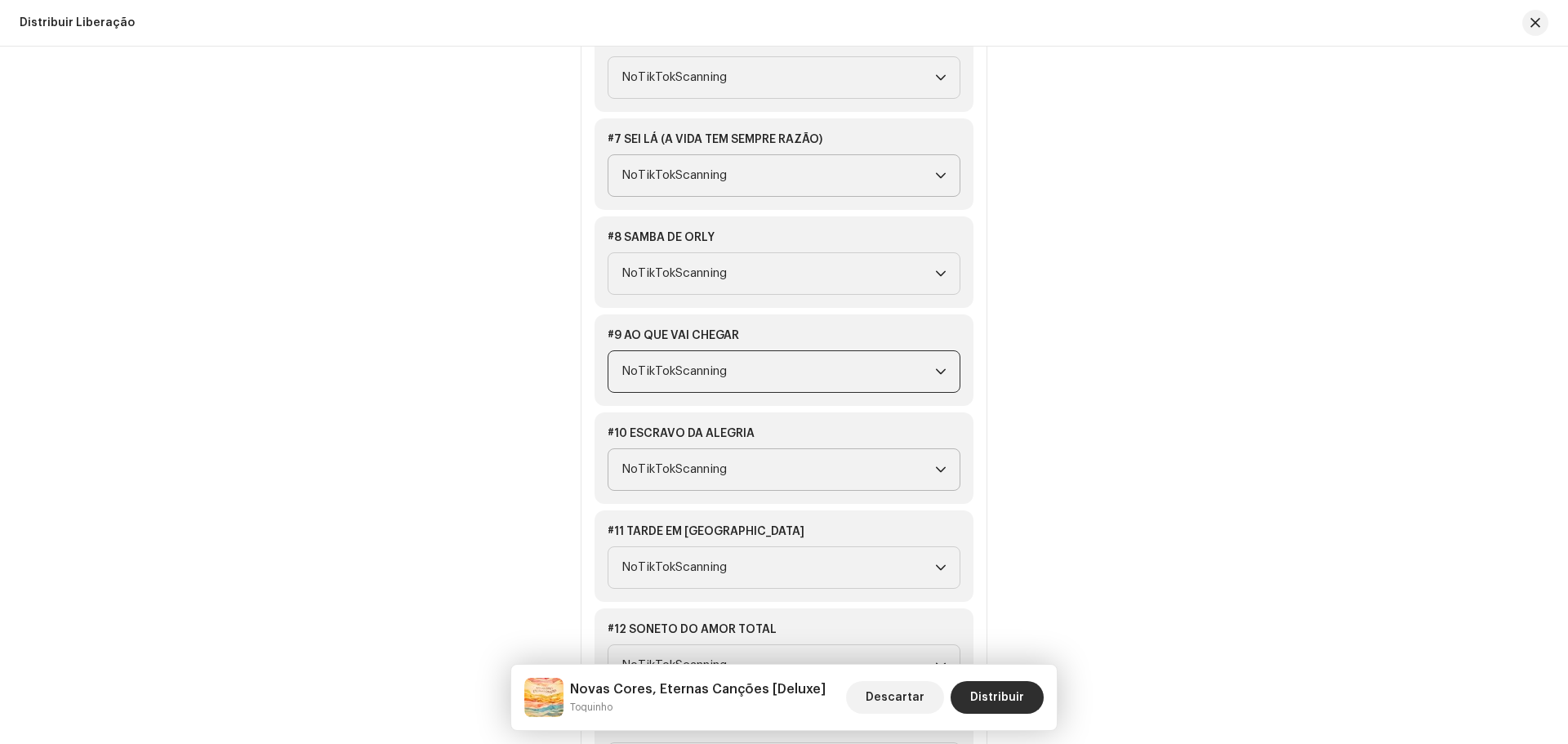
scroll to position [2859, 0]
click at [935, 382] on div "gatilho suspenso" at bounding box center [940, 372] width 11 height 41
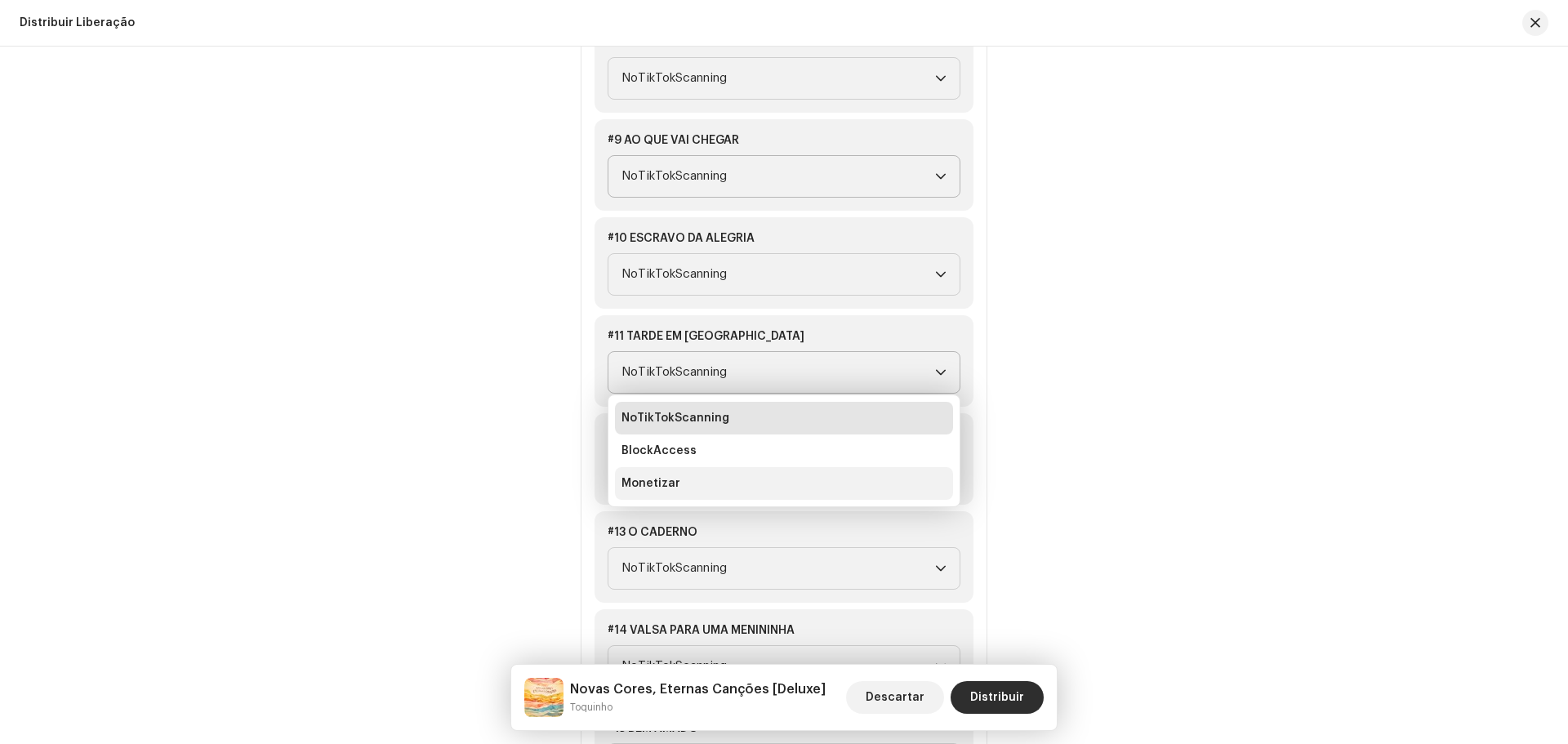
click at [666, 492] on li "Monetizar" at bounding box center [784, 483] width 338 height 32
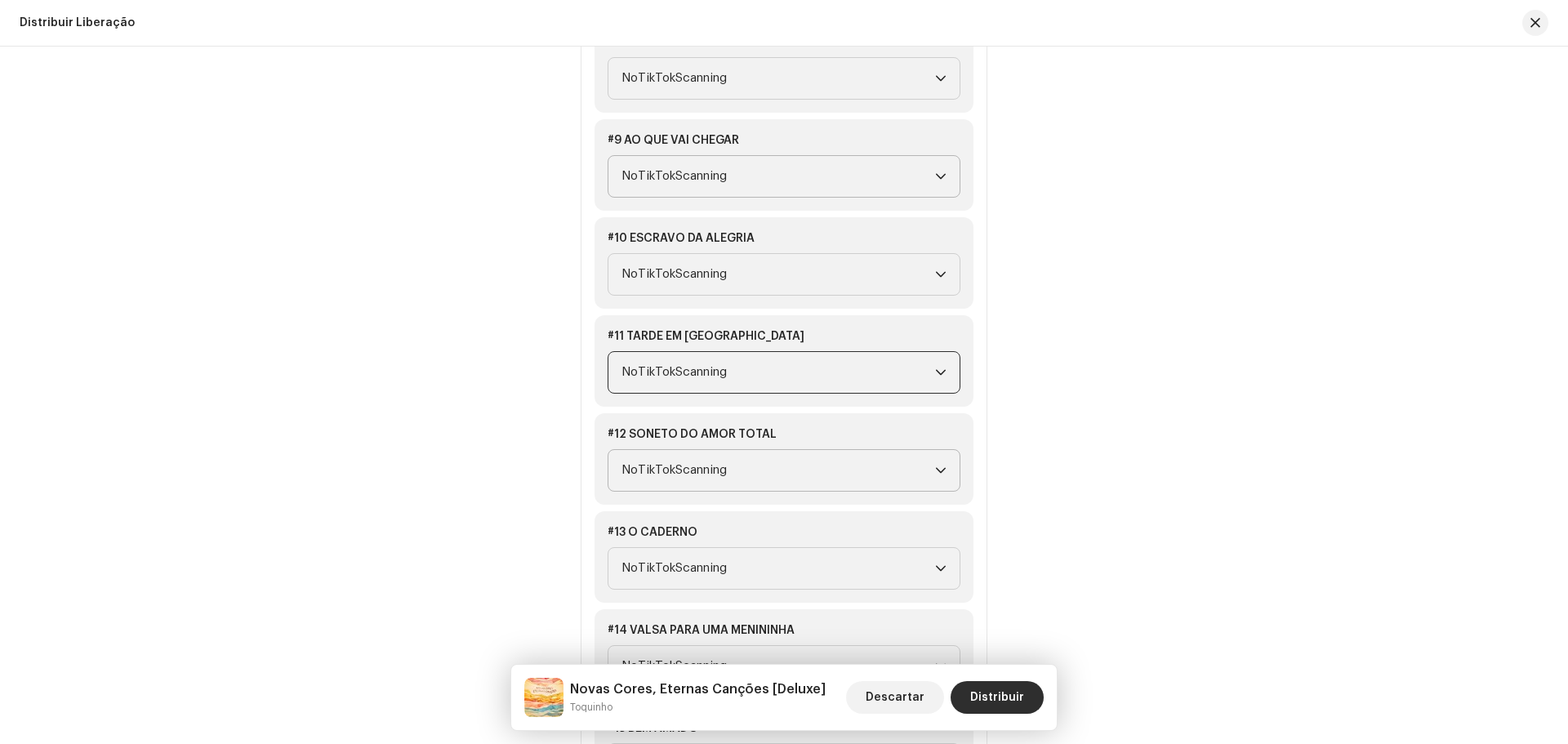
click at [939, 466] on icon "gatilho suspenso" at bounding box center [940, 471] width 11 height 11
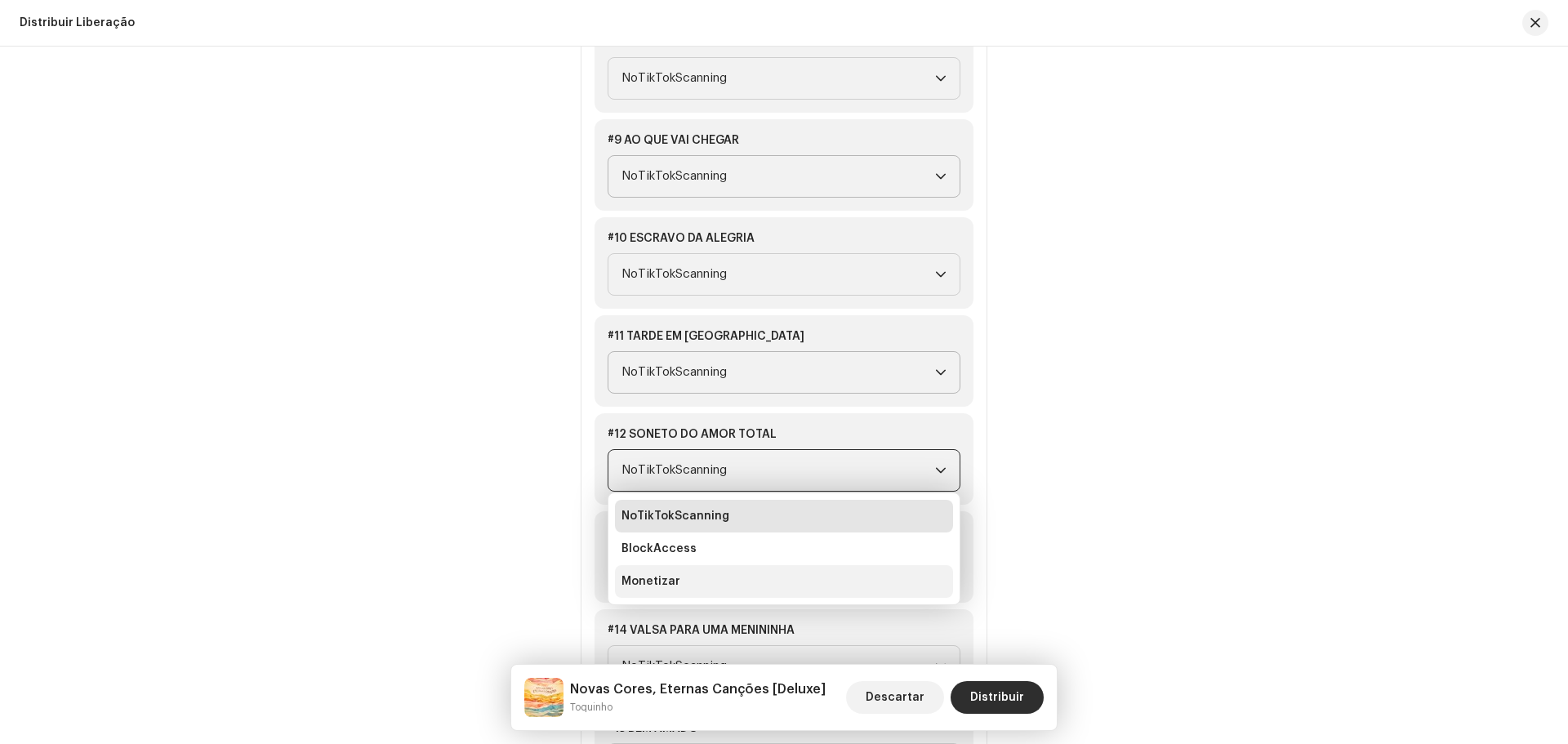
click at [640, 572] on li "Monetizar" at bounding box center [784, 581] width 338 height 32
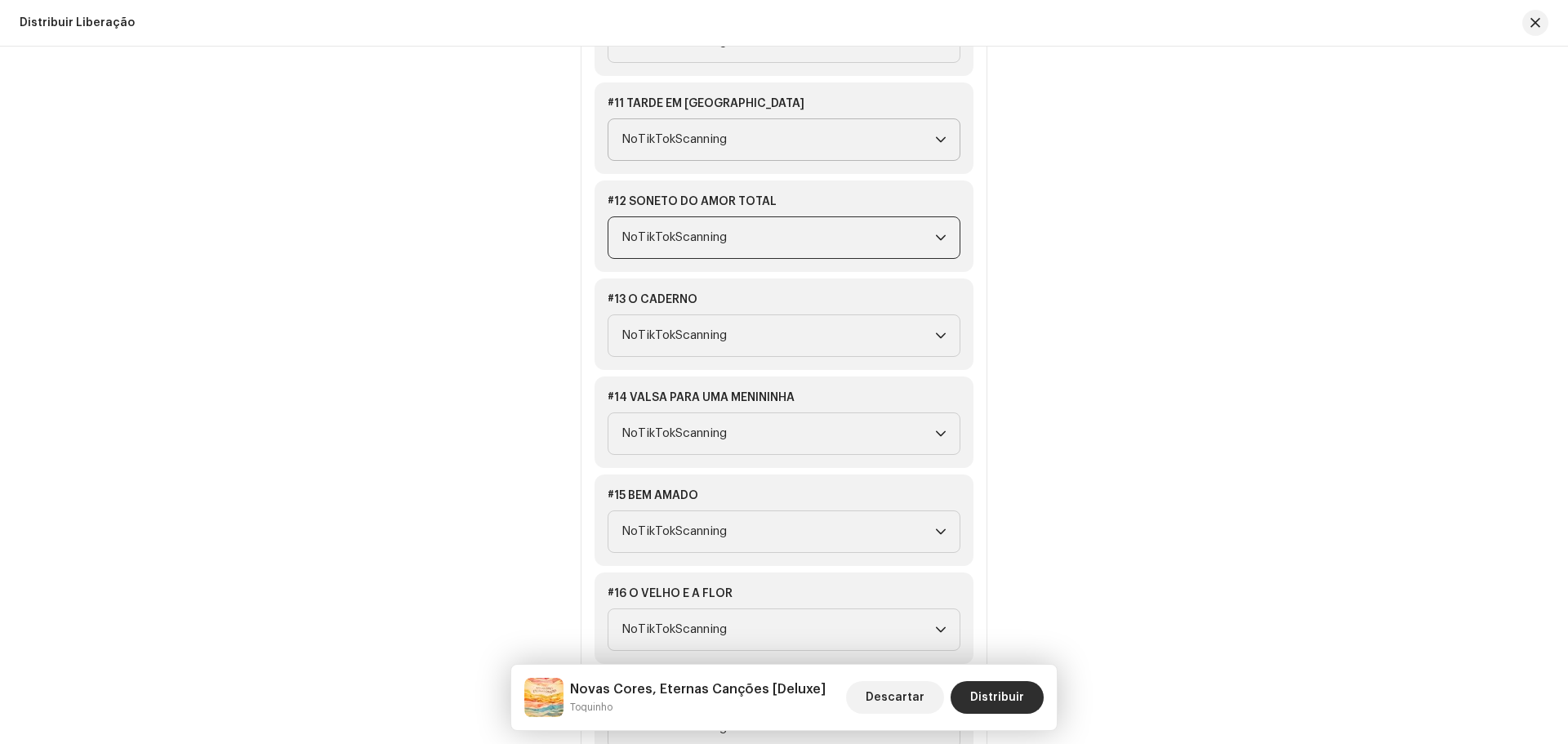
scroll to position [3104, 0]
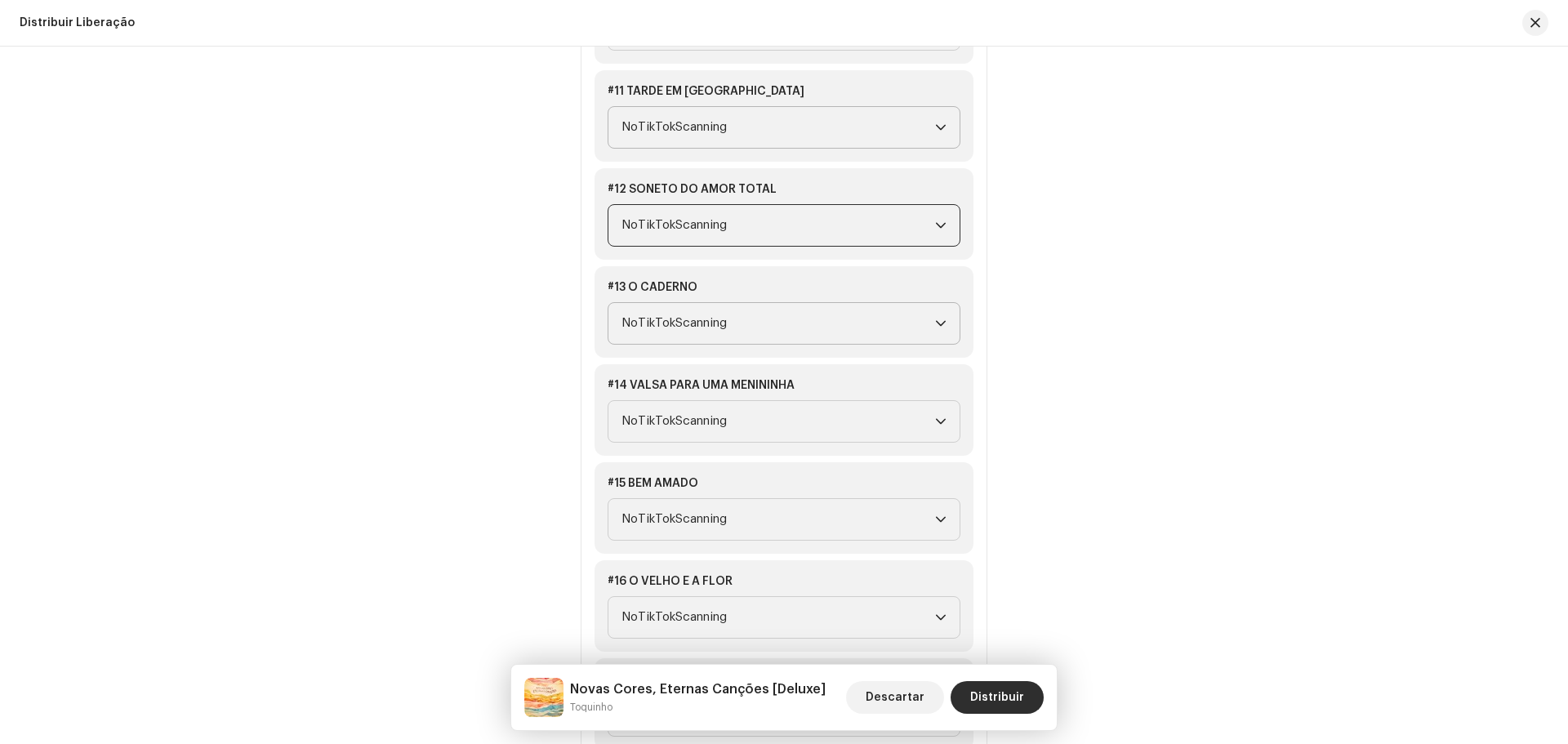
click at [935, 323] on icon "gatilho suspenso" at bounding box center [940, 323] width 10 height 6
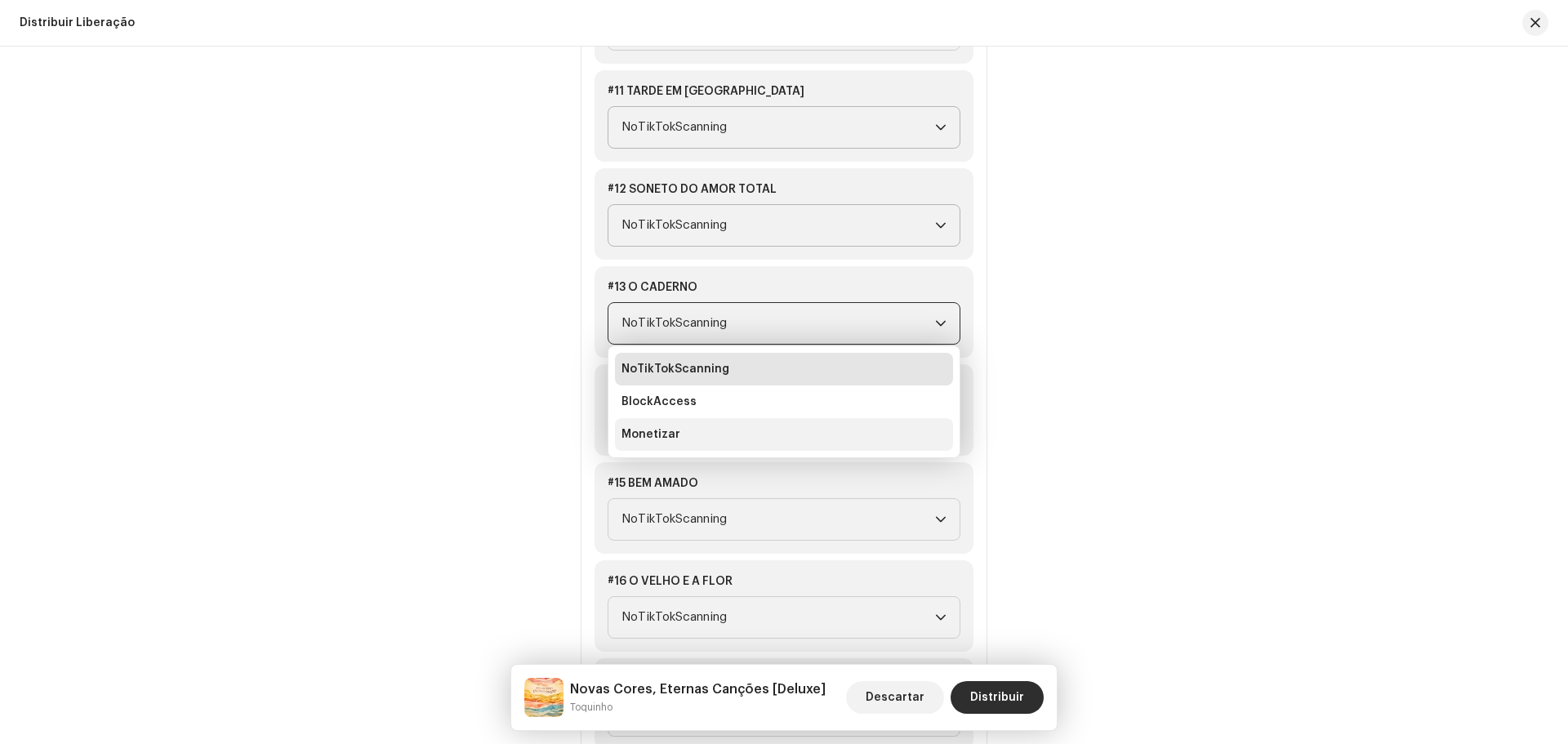
click at [650, 432] on font "Monetizar" at bounding box center [650, 435] width 58 height 11
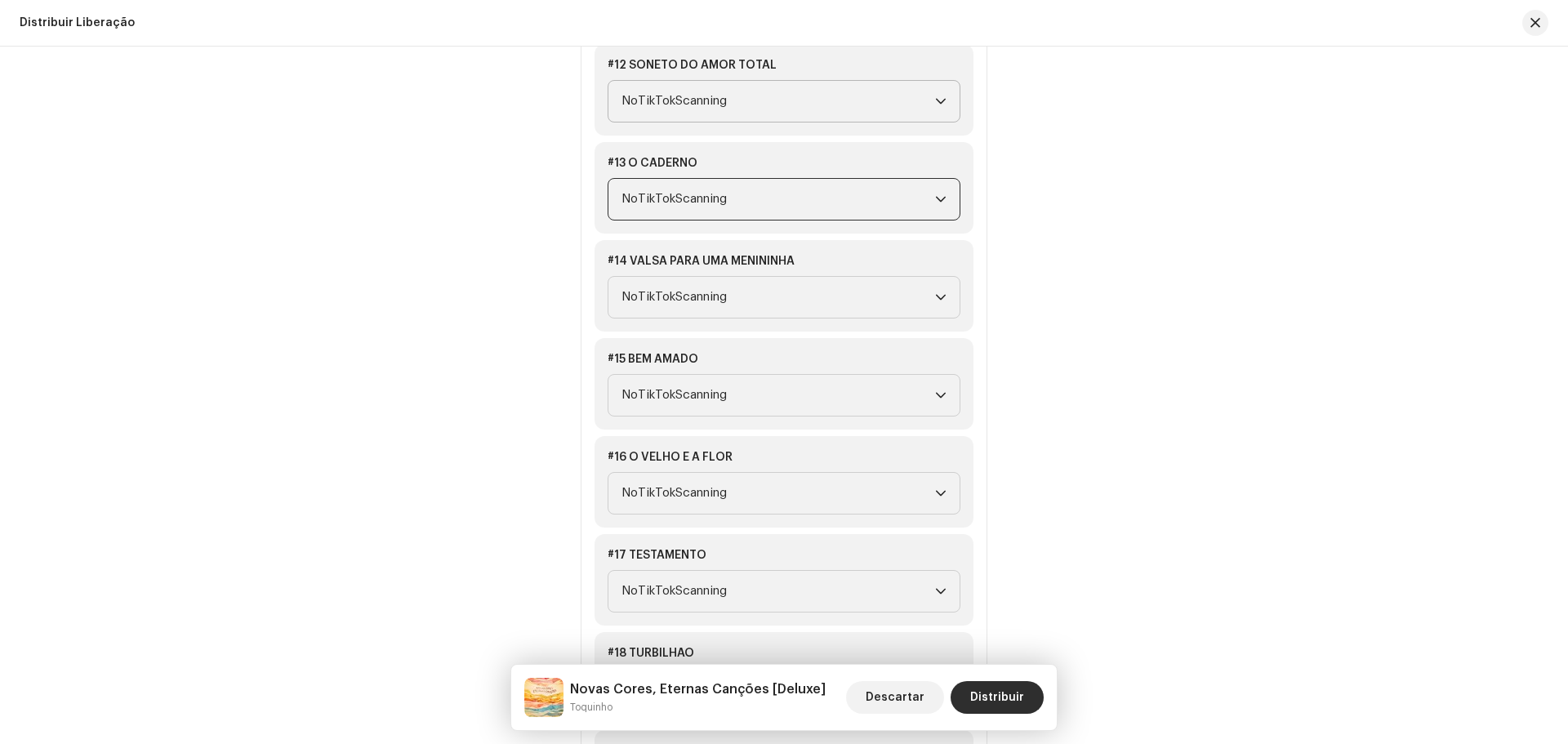
scroll to position [3268, 0]
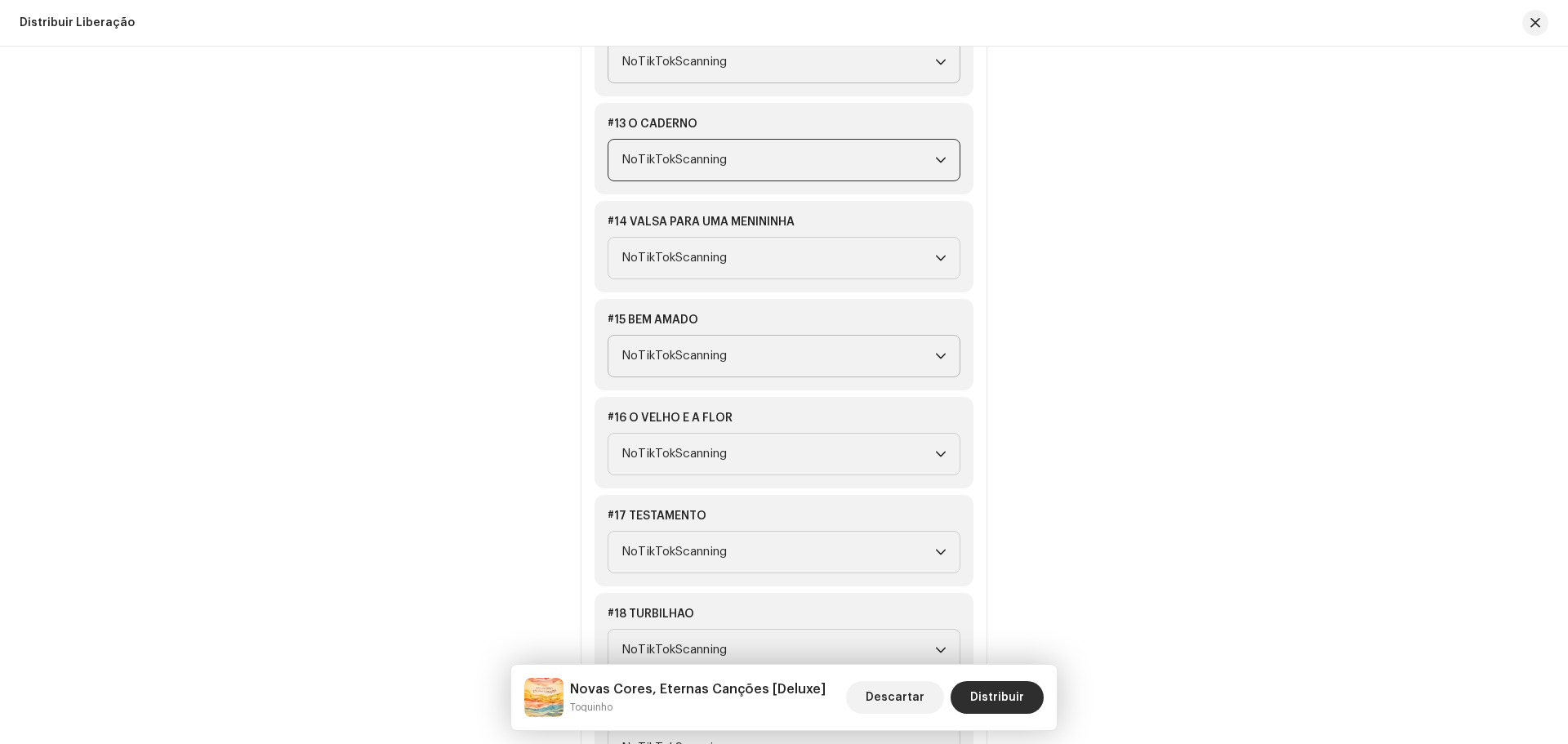
click at [942, 356] on icon "gatilho suspenso" at bounding box center [940, 357] width 10 height 6
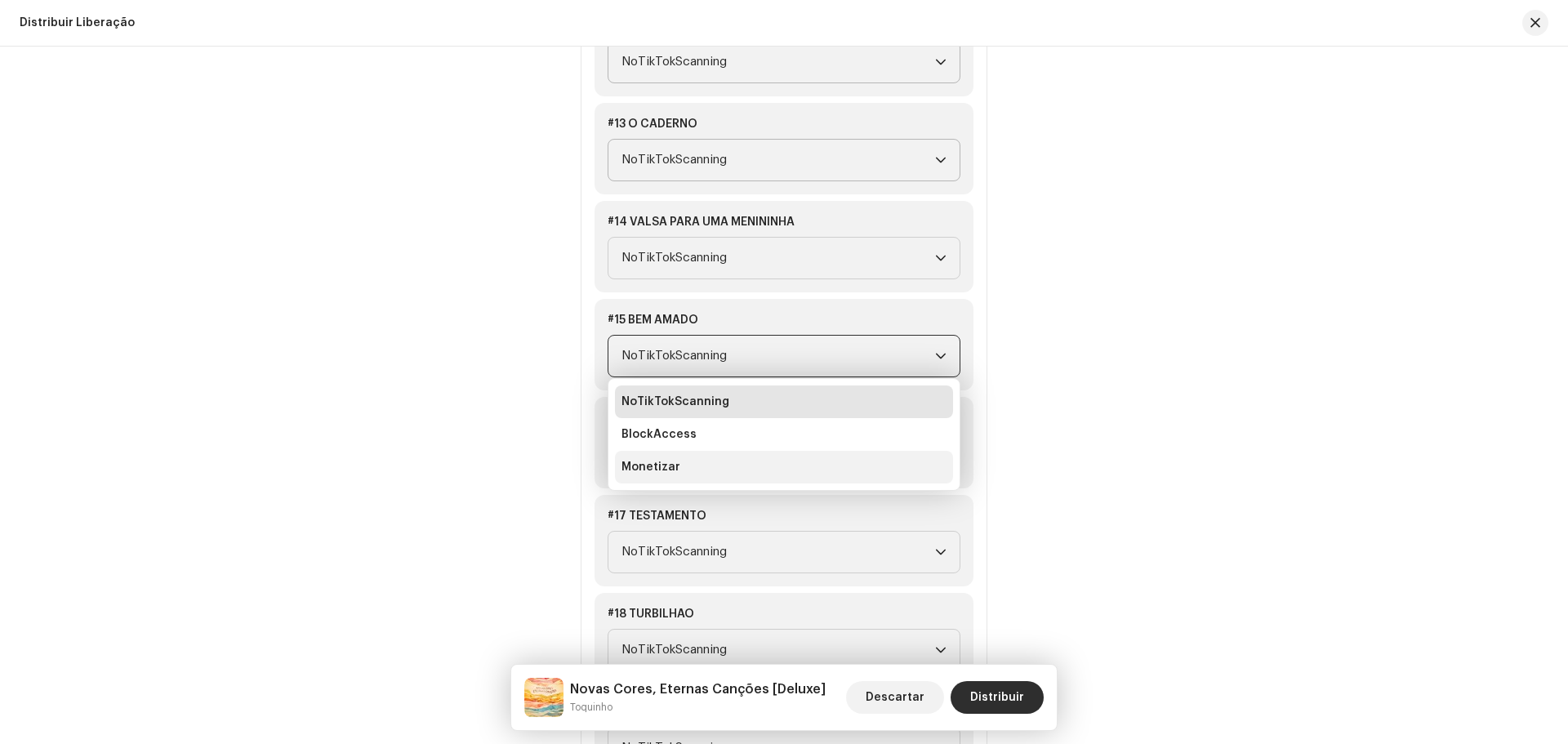
click at [667, 460] on span "Monetizar" at bounding box center [650, 467] width 58 height 17
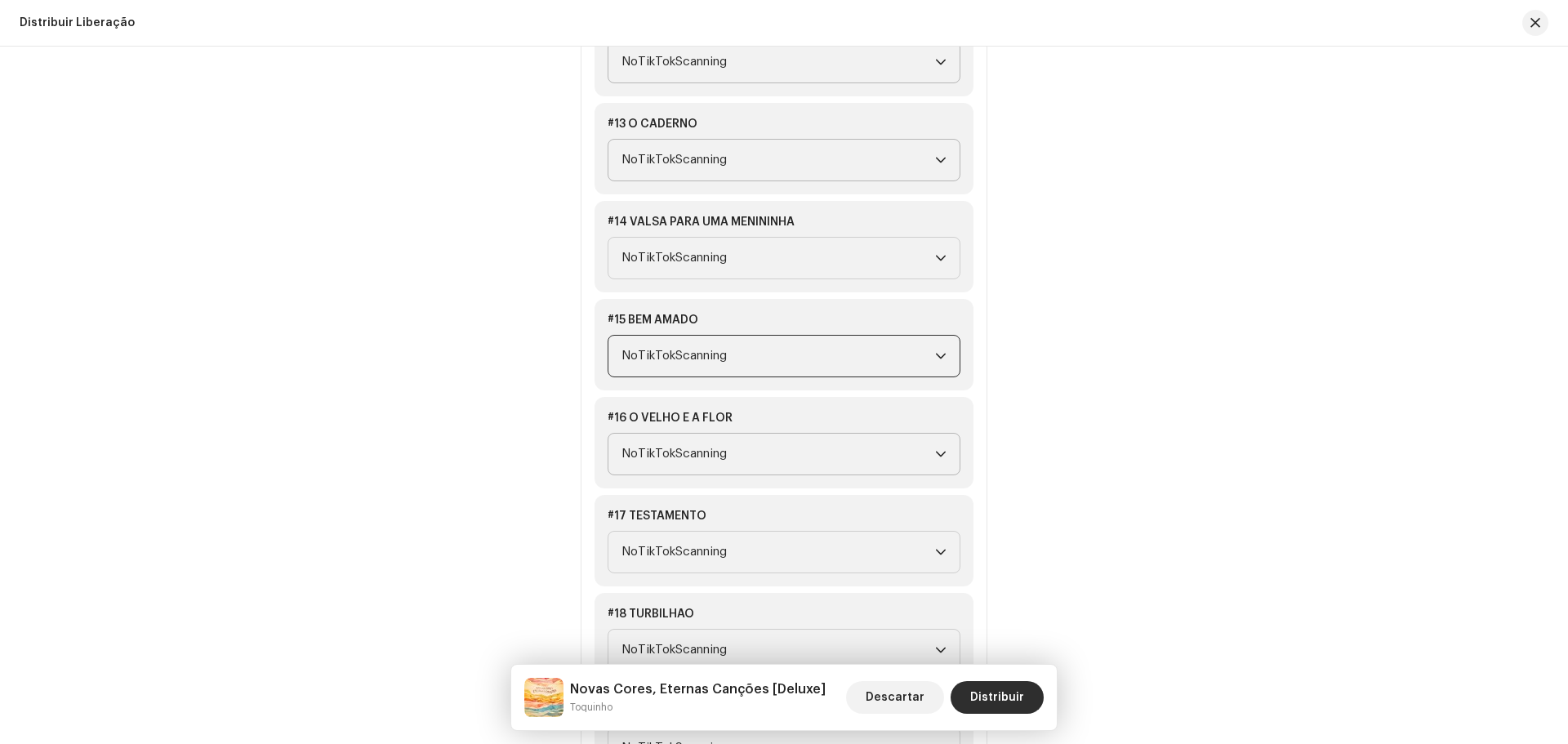
scroll to position [3431, 0]
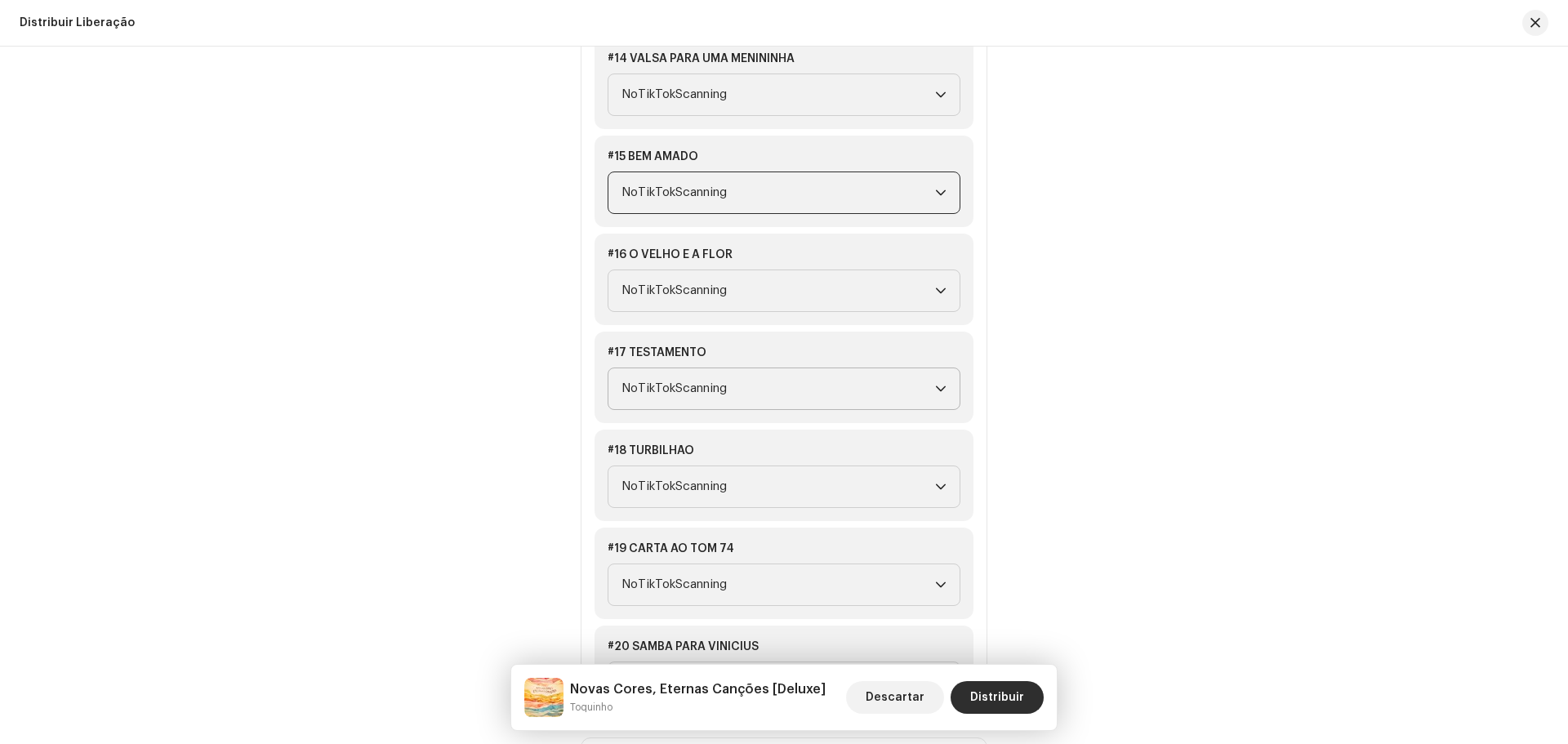
click at [943, 390] on icon "gatilho suspenso" at bounding box center [940, 388] width 11 height 11
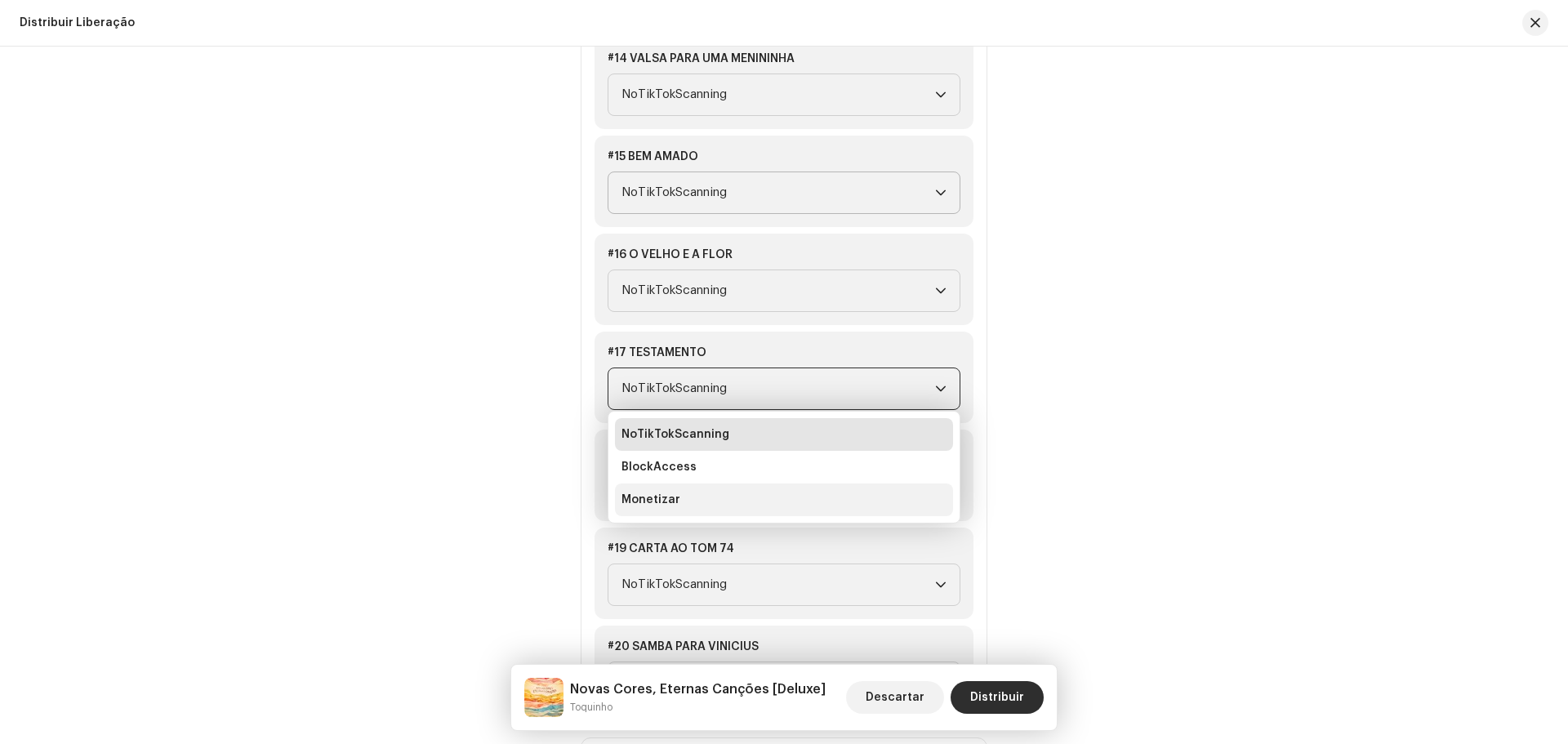
click at [671, 502] on font "Monetizar" at bounding box center [650, 499] width 58 height 11
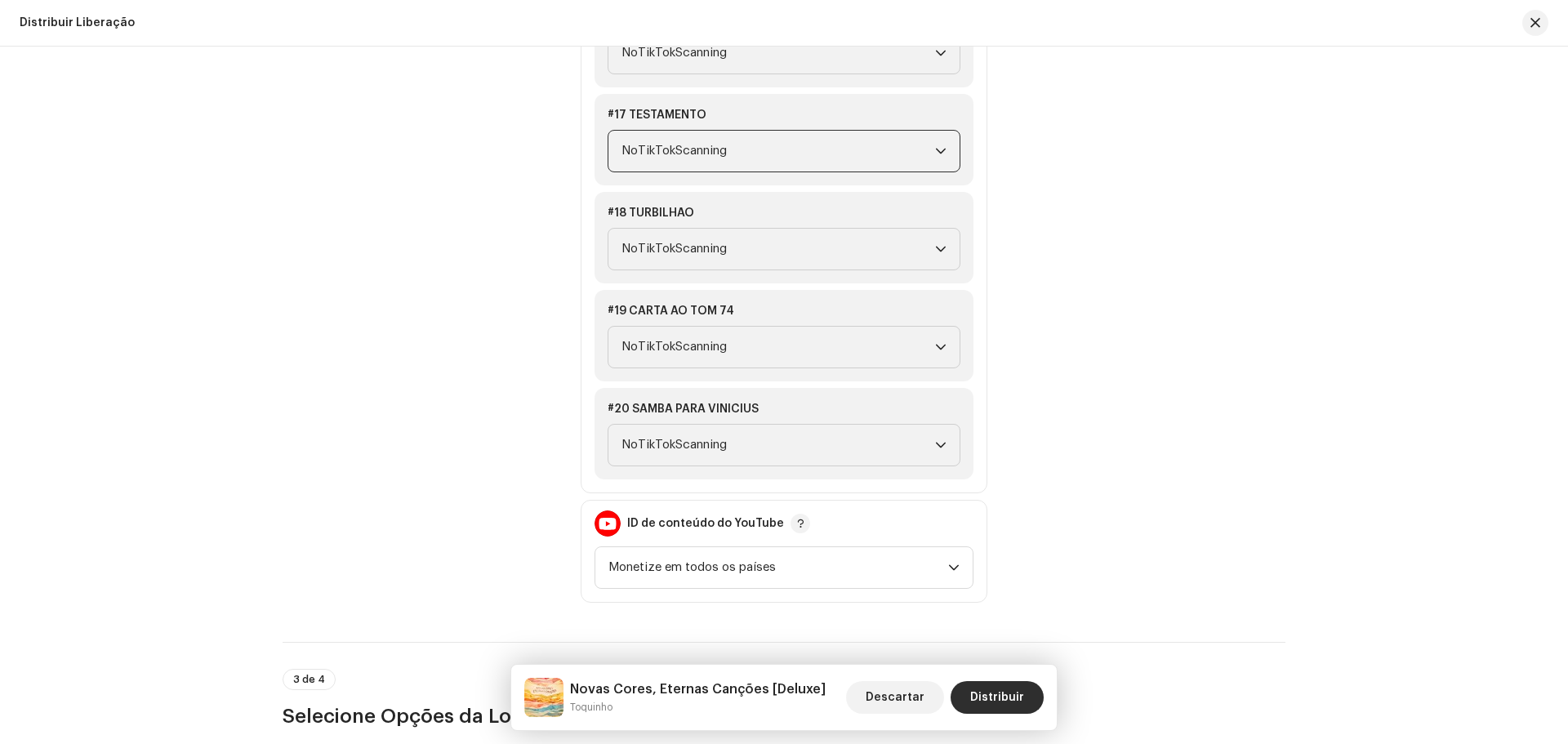
scroll to position [3676, 0]
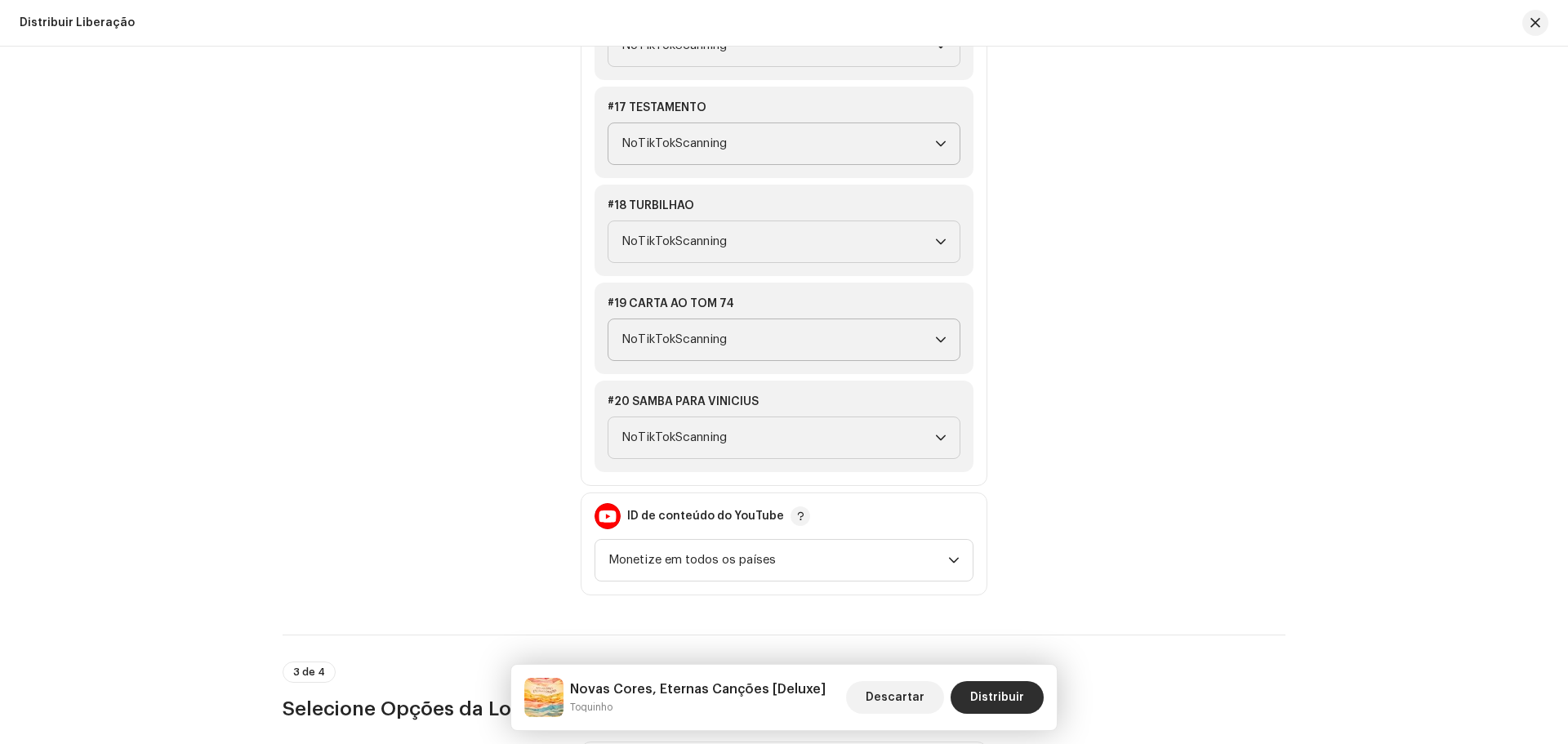
click at [941, 335] on icon "gatilho suspenso" at bounding box center [940, 340] width 11 height 11
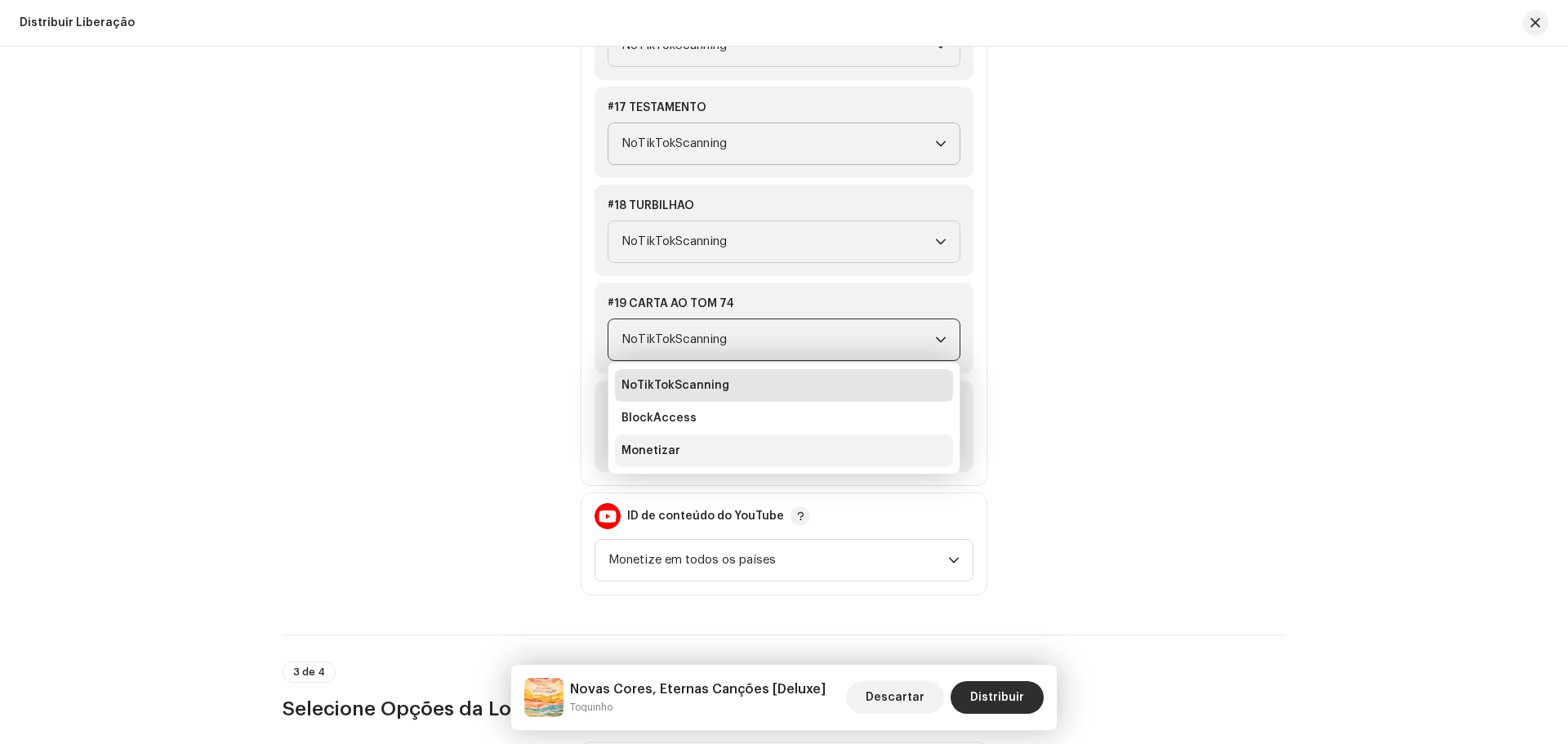
click at [652, 449] on font "Monetizar" at bounding box center [650, 450] width 58 height 11
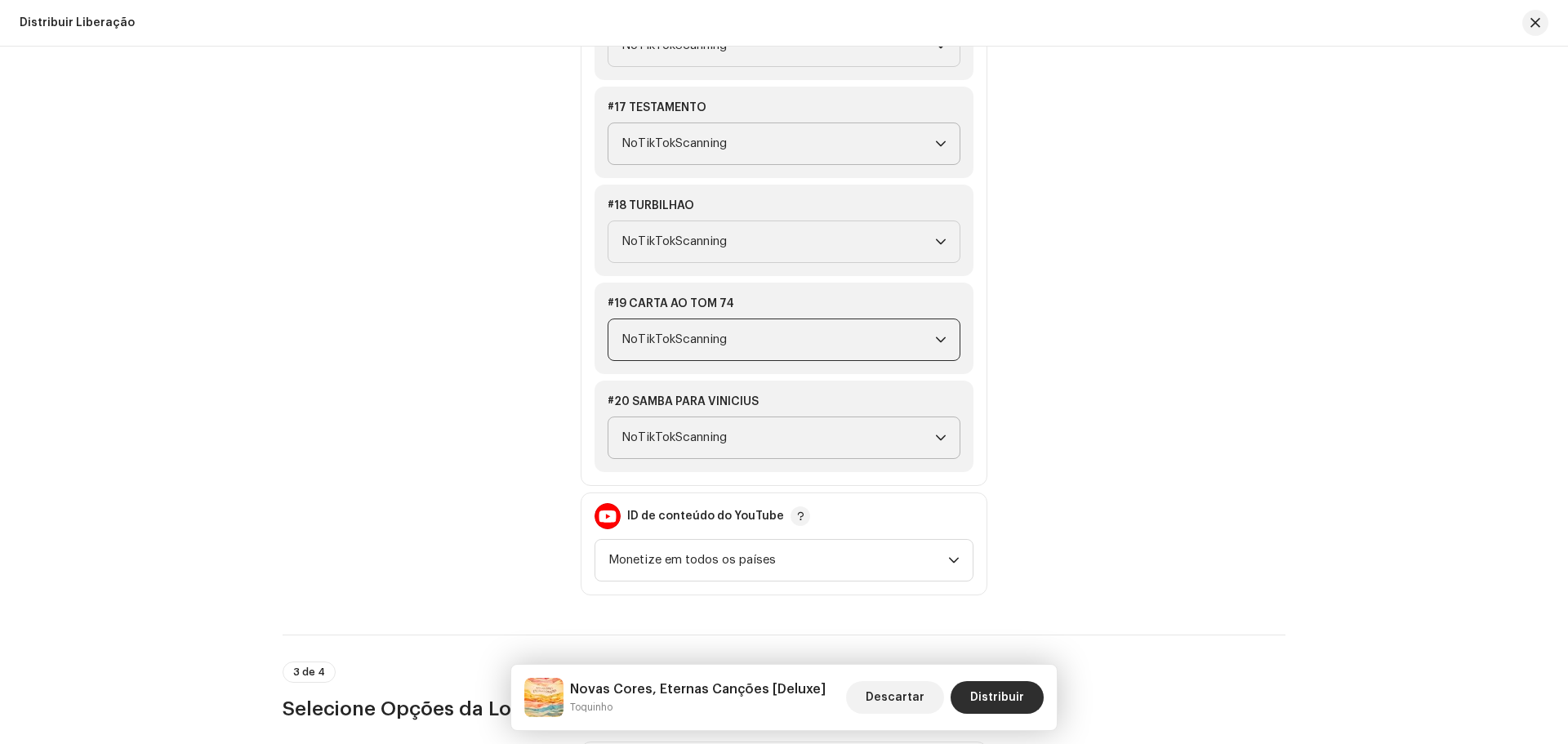
click at [946, 434] on p-select "NoTikTokScanning" at bounding box center [784, 438] width 353 height 43
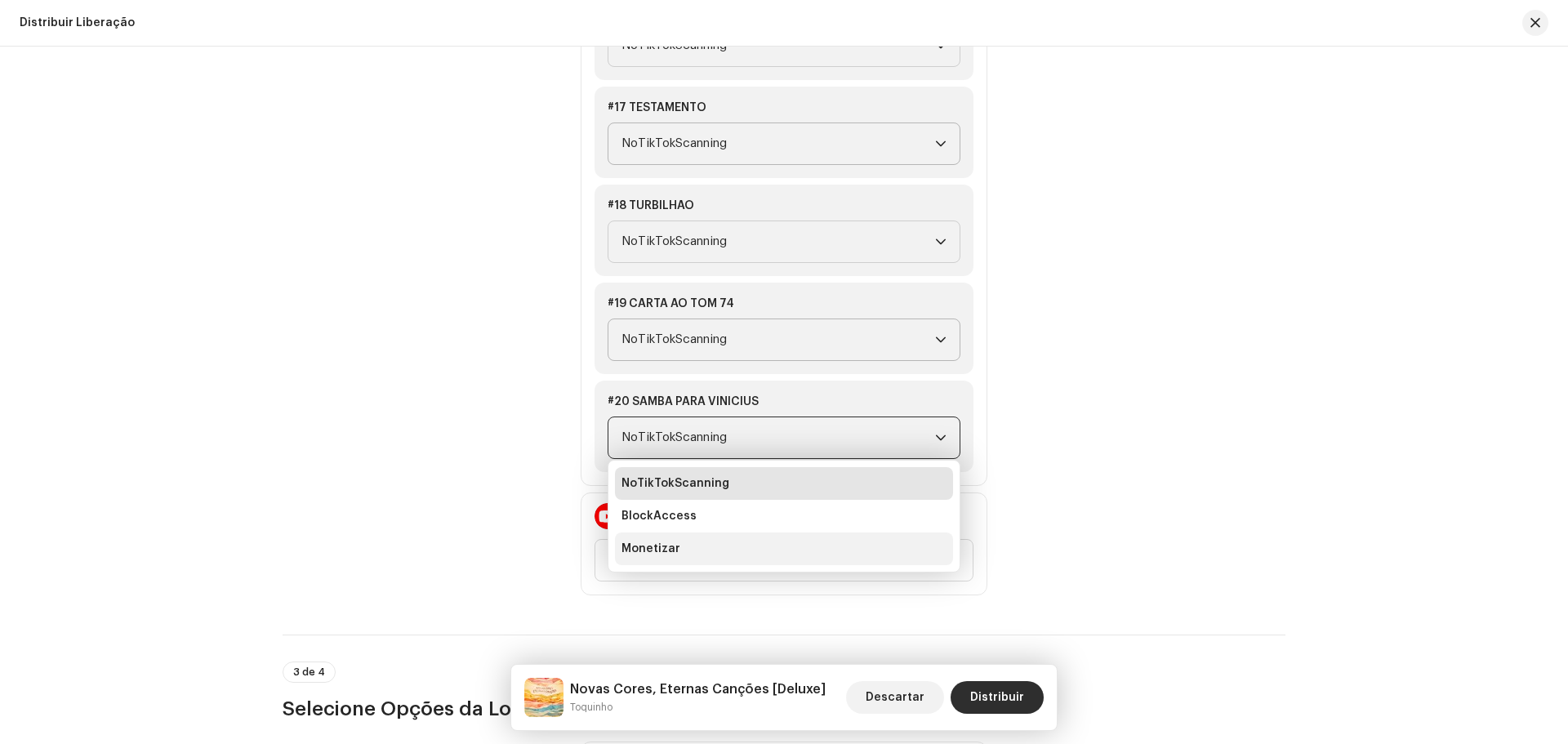
click at [656, 546] on font "Monetizar" at bounding box center [650, 549] width 58 height 11
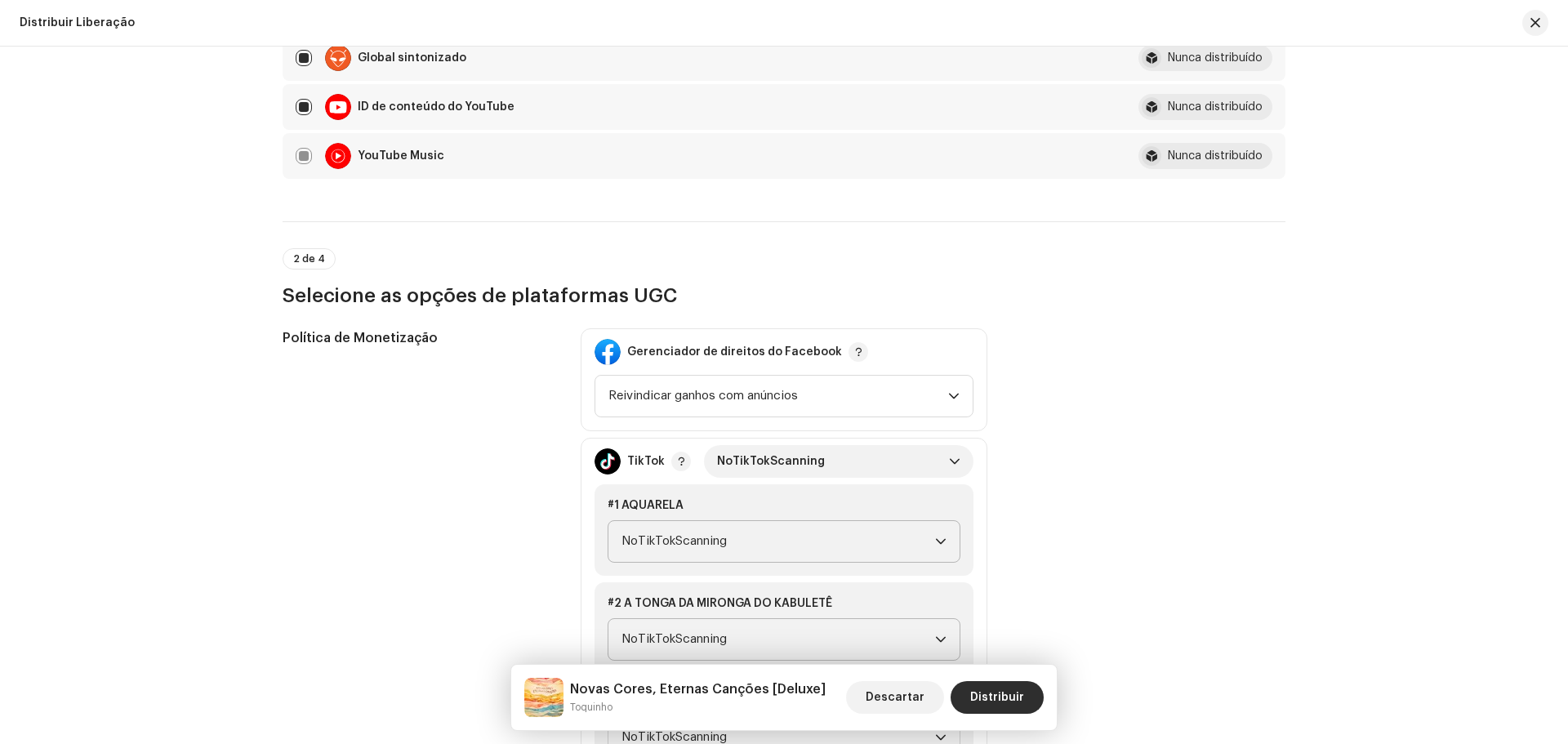
scroll to position [1709, 0]
click at [951, 401] on icon "gatilho suspenso" at bounding box center [954, 397] width 11 height 11
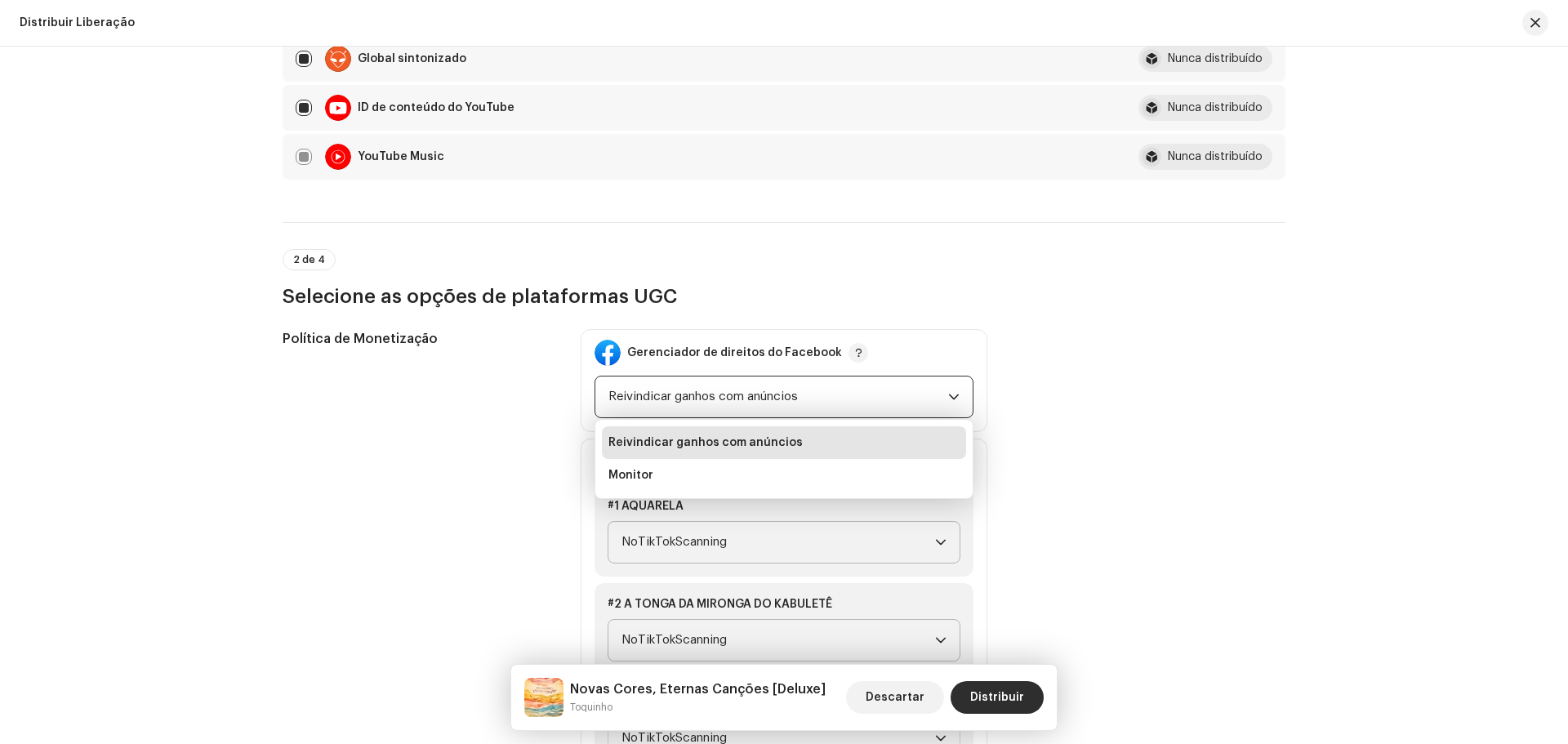
click at [951, 401] on icon "gatilho suspenso" at bounding box center [954, 397] width 11 height 11
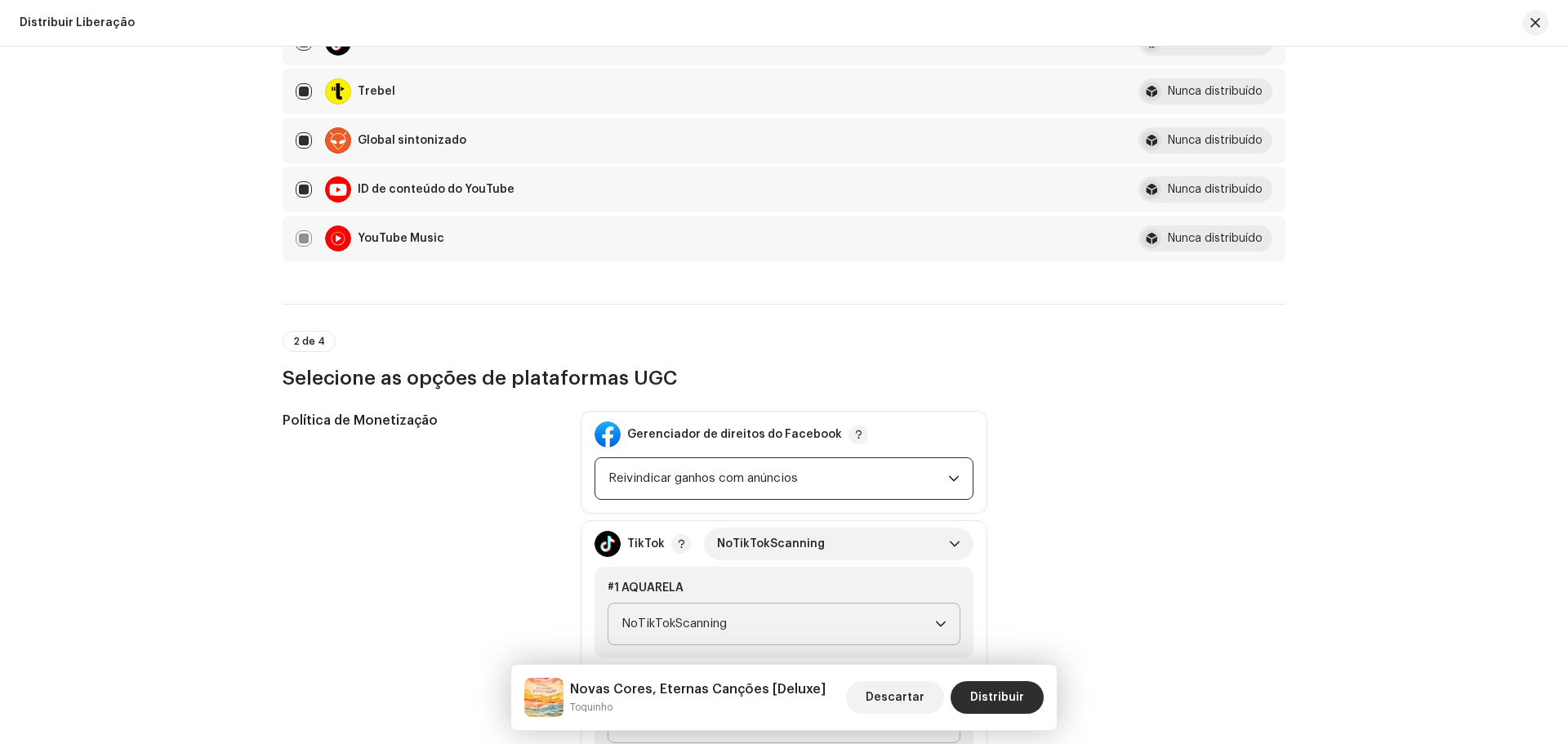
scroll to position [1545, 0]
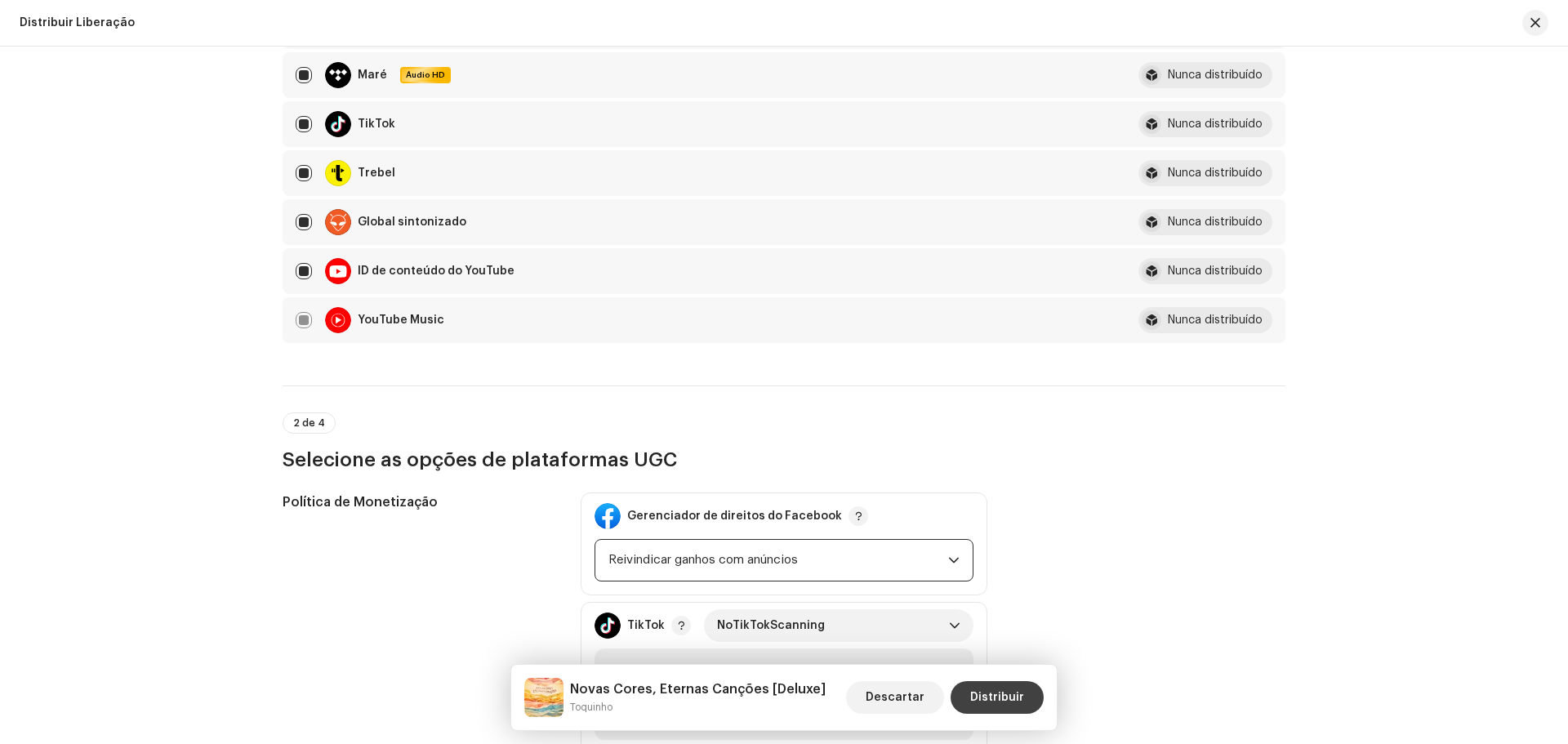
click at [983, 702] on font "Distribuir" at bounding box center [997, 698] width 54 height 11
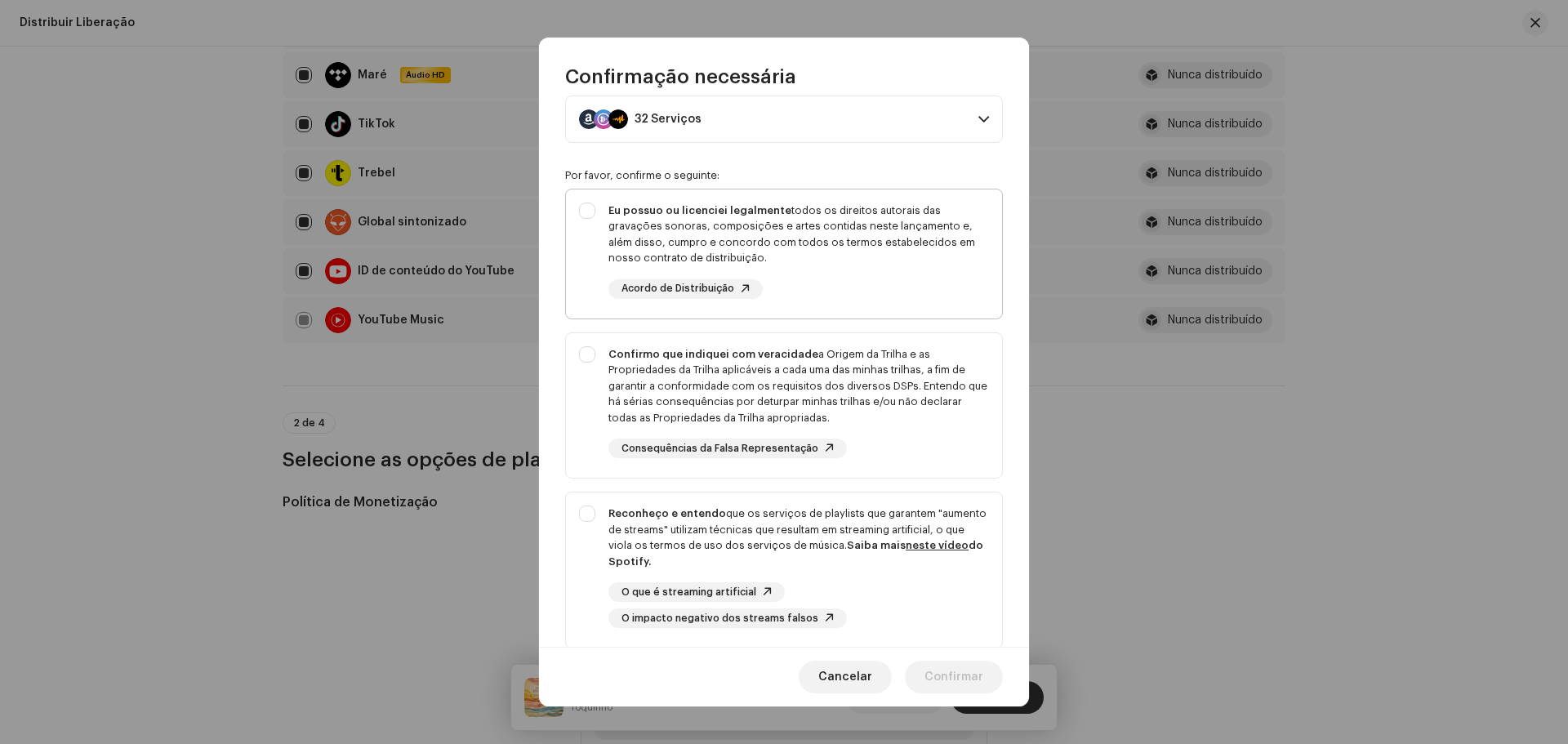
scroll to position [163, 0]
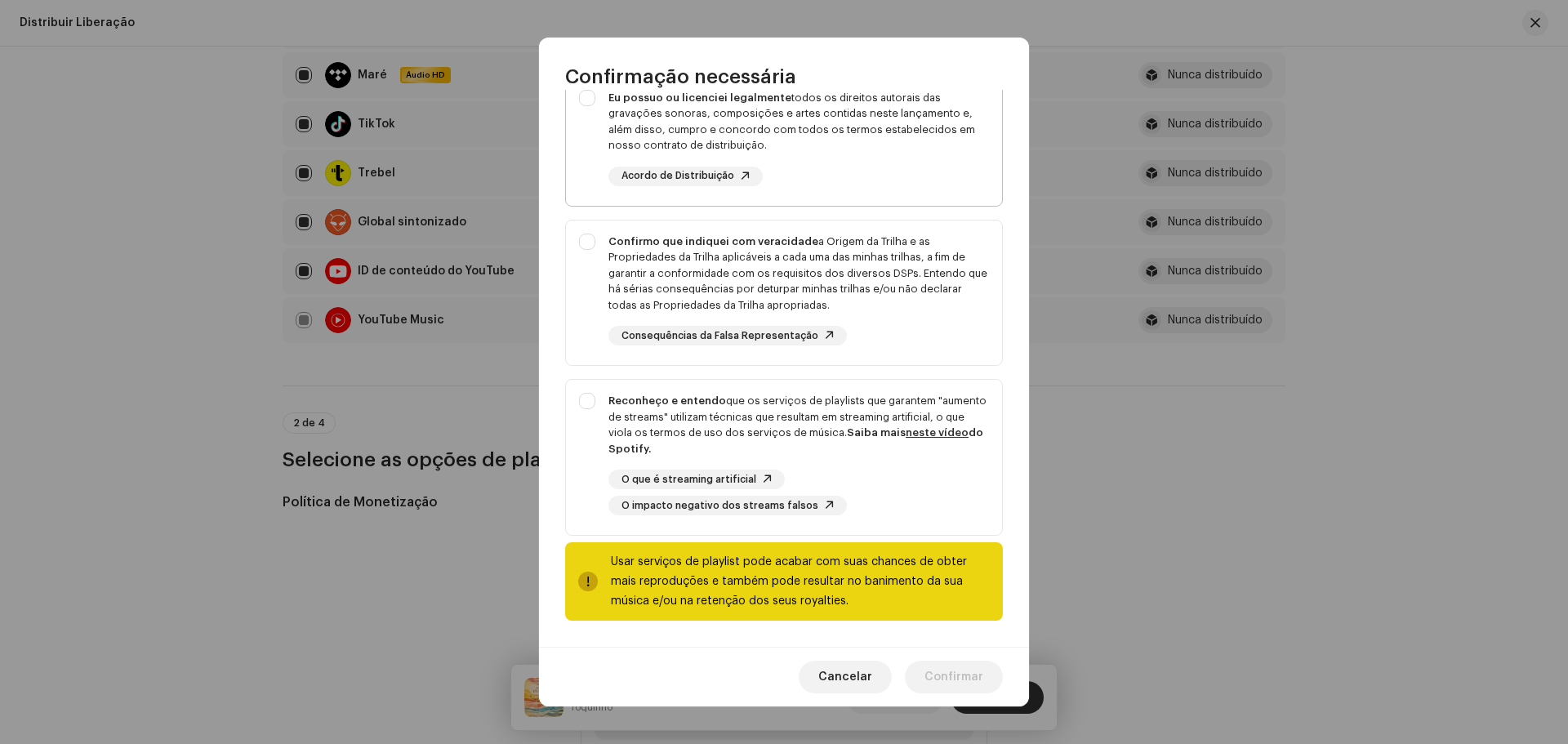
click at [586, 103] on div "Eu possuo ou licenciei legalmente todos os direitos autorais das gravações sono…" at bounding box center [784, 138] width 436 height 122
checkbox input "true"
click at [590, 246] on div "Confirmo que indiquei com veracidade a Origem da Trilha e as Propriedades da Tr…" at bounding box center [784, 290] width 436 height 139
checkbox input "true"
click at [590, 402] on div "Reconheço e entendo que os serviços de playlists que garantem "aumento de strea…" at bounding box center [784, 454] width 436 height 148
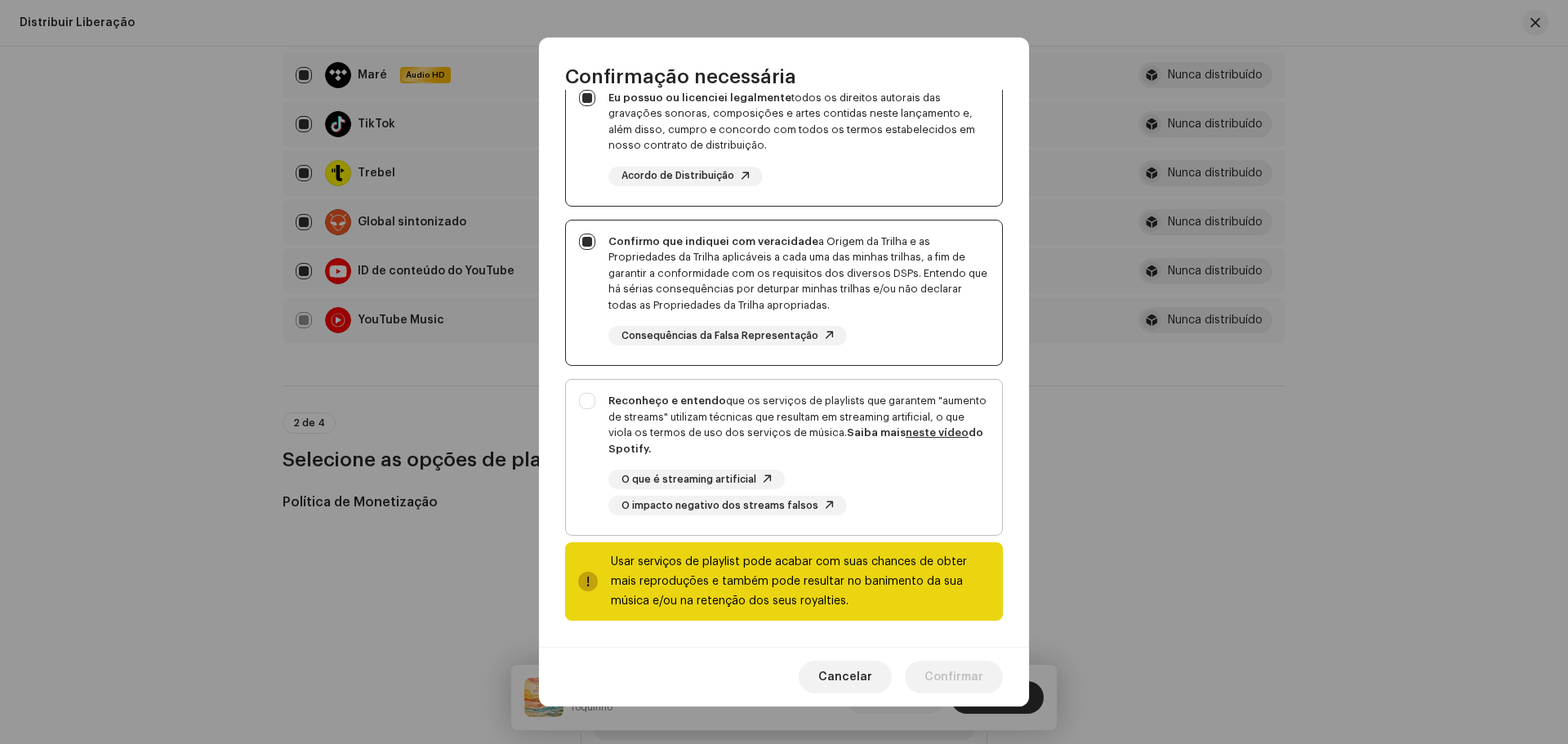
checkbox input "true"
click at [960, 674] on font "Confirmar" at bounding box center [953, 677] width 58 height 11
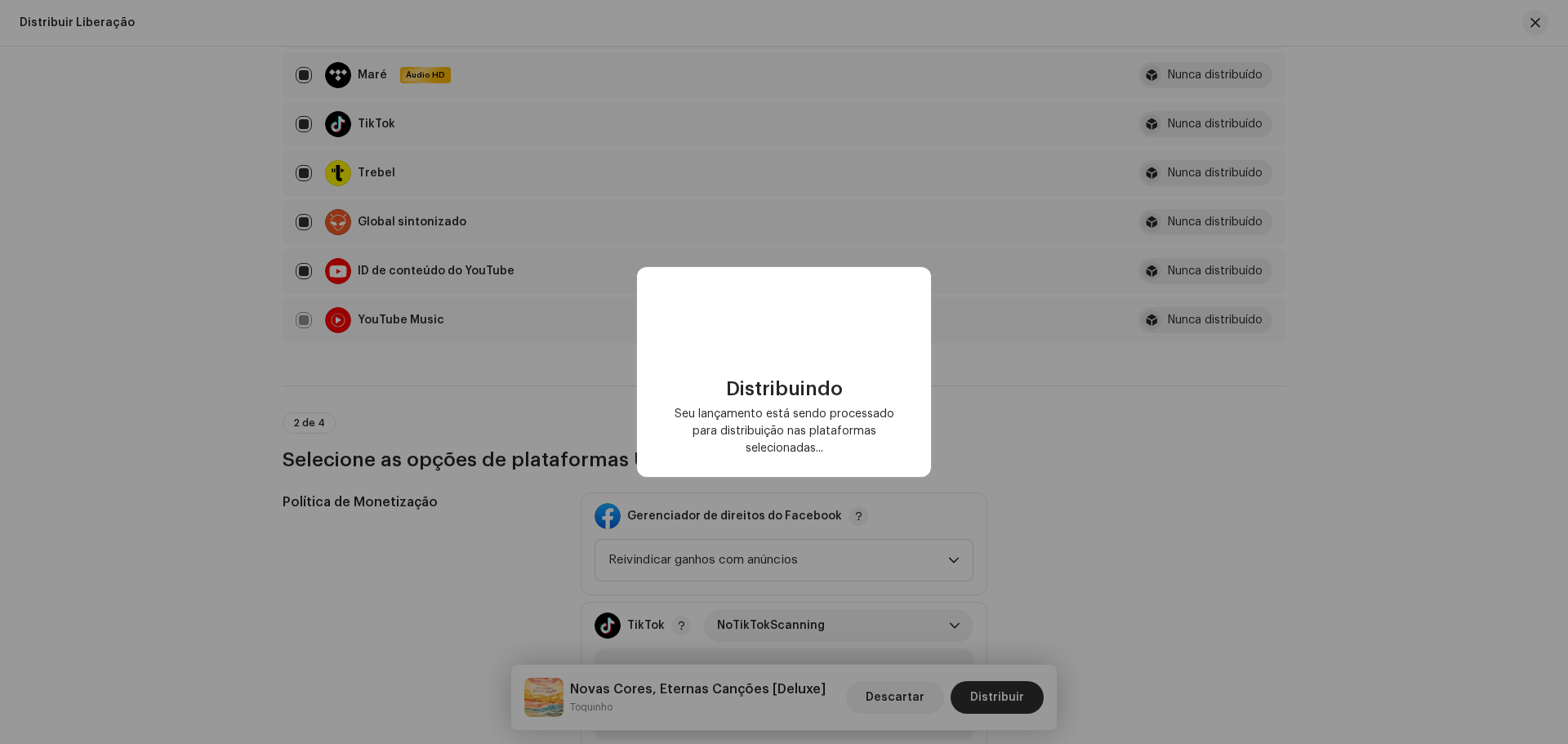
checkbox input "false"
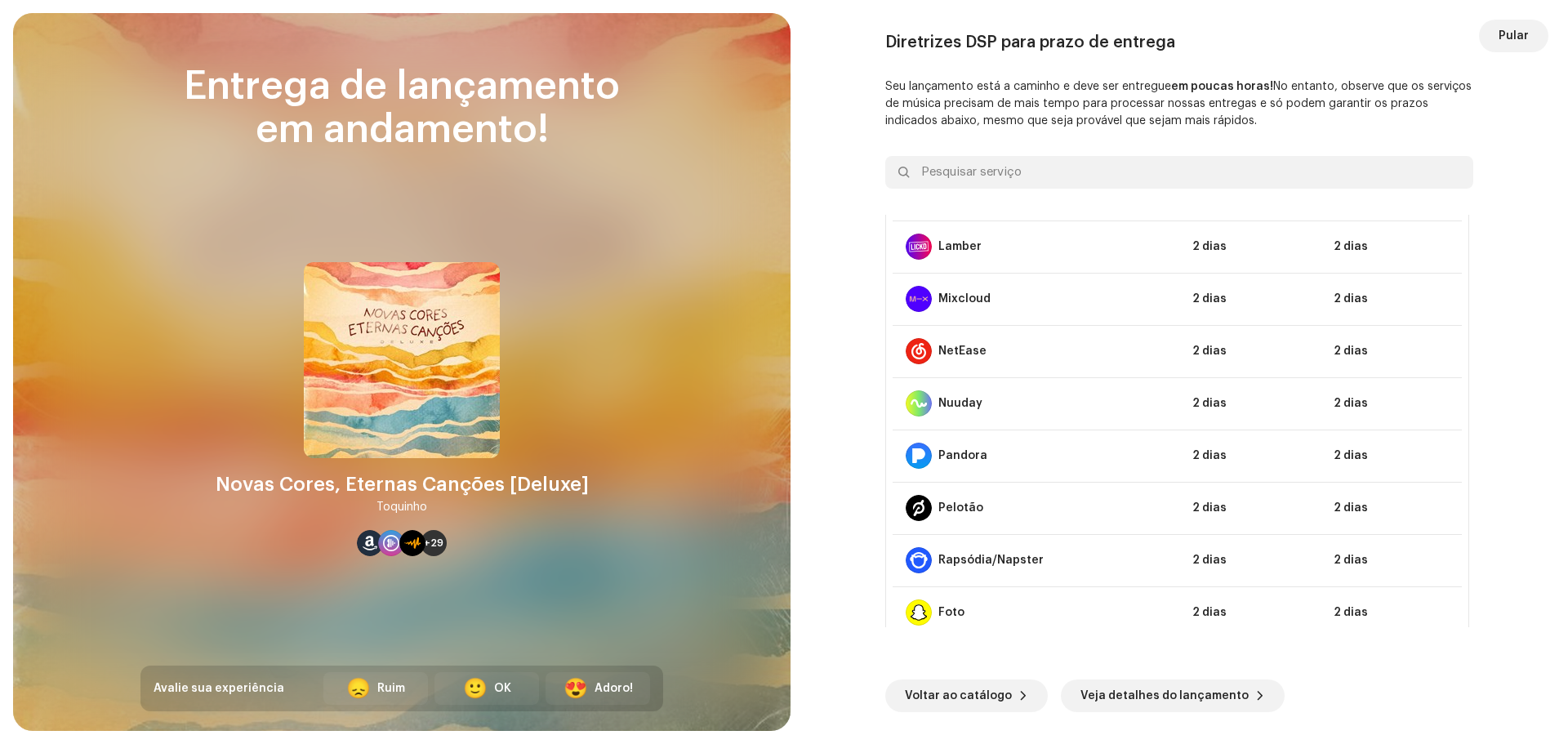
scroll to position [831, 0]
click at [1514, 38] on font "Pular" at bounding box center [1513, 36] width 31 height 11
